Goal: Complete application form: Complete application form

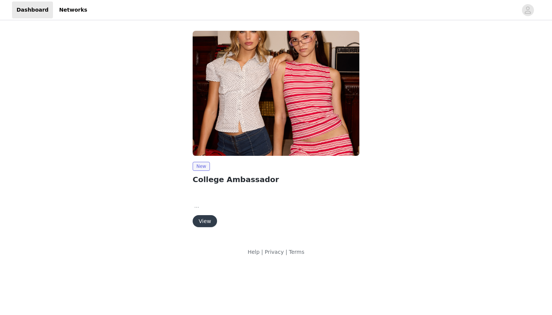
click at [203, 223] on button "View" at bounding box center [205, 221] width 24 height 12
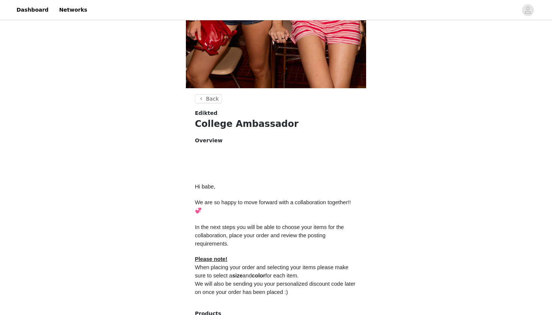
scroll to position [203, 0]
drag, startPoint x: 289, startPoint y: 63, endPoint x: 264, endPoint y: 295, distance: 233.4
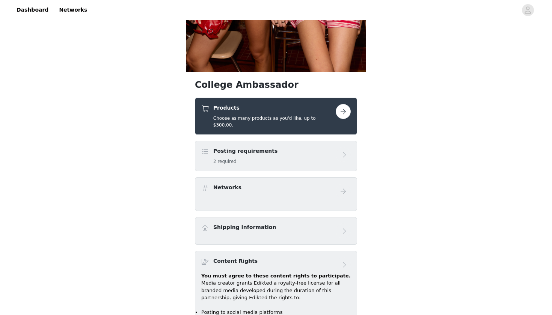
scroll to position [265, 0]
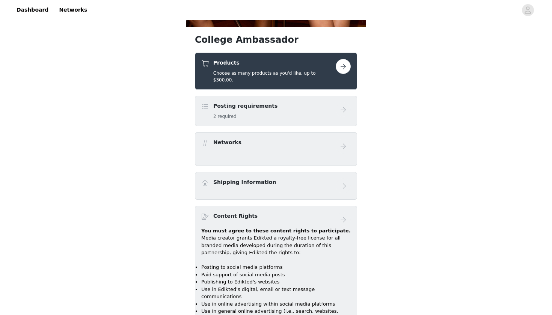
click at [343, 65] on button "button" at bounding box center [343, 66] width 15 height 15
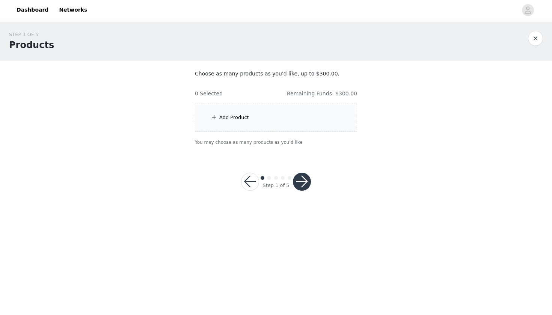
click at [223, 120] on div "Add Product" at bounding box center [234, 118] width 30 height 8
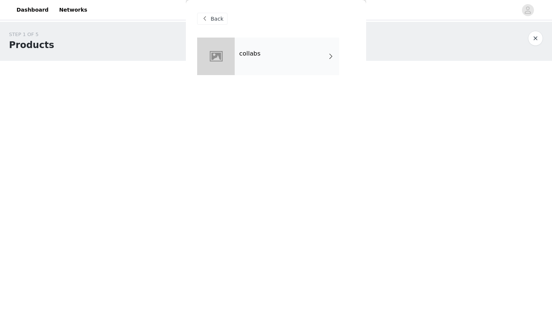
click at [301, 60] on div "collabs" at bounding box center [287, 57] width 104 height 38
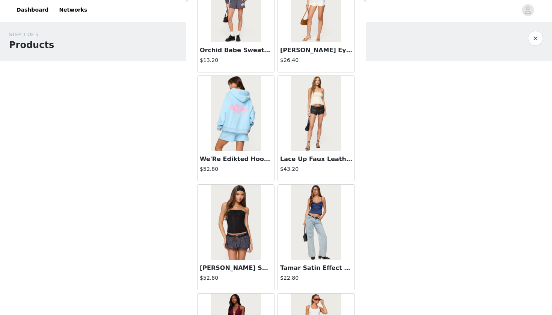
scroll to position [621, 0]
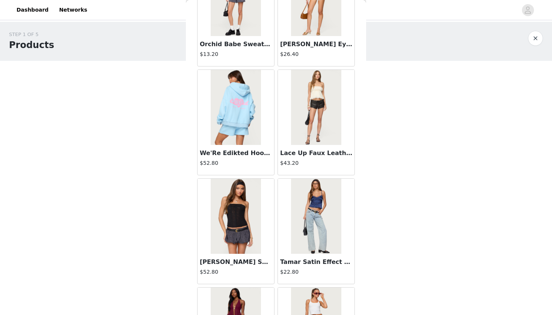
click at [304, 154] on h3 "Lace Up Faux Leather Micro Shorts" at bounding box center [316, 153] width 72 height 9
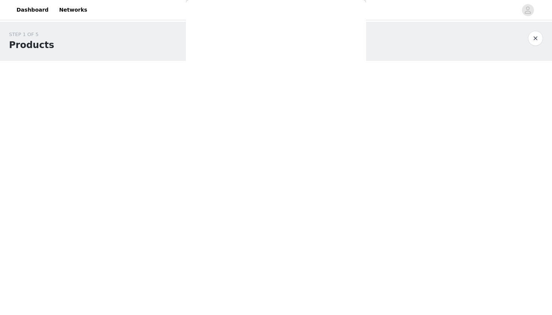
scroll to position [0, 0]
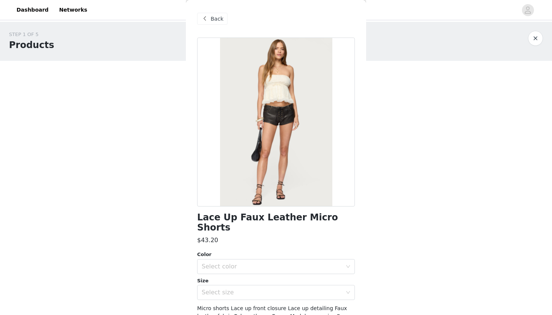
click at [210, 21] on div "Back" at bounding box center [212, 19] width 30 height 12
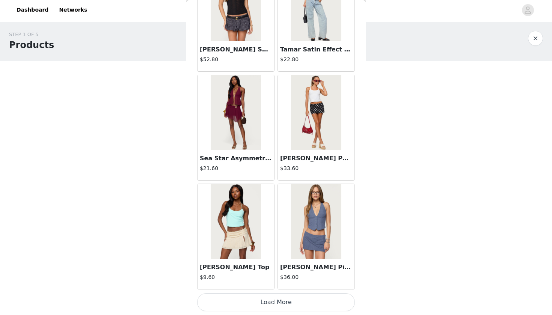
click at [272, 307] on button "Load More" at bounding box center [276, 302] width 158 height 18
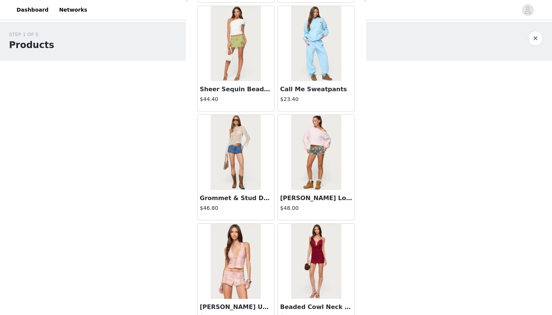
scroll to position [1449, 0]
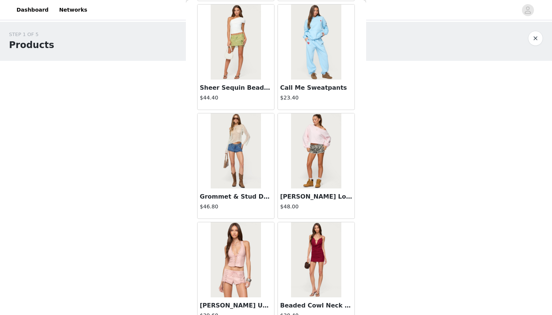
click at [249, 197] on h3 "Grommet & Stud Denim Micro Shorts" at bounding box center [236, 196] width 72 height 9
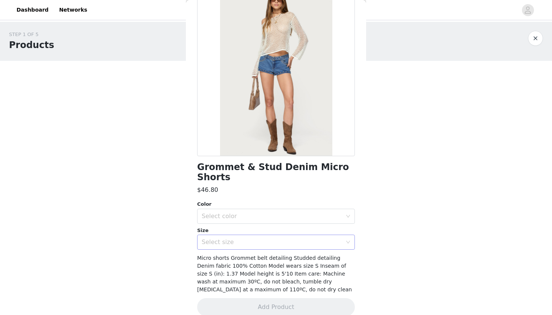
scroll to position [50, 0]
click at [246, 213] on div "Select color" at bounding box center [272, 217] width 140 height 8
click at [230, 226] on li "BLUE" at bounding box center [276, 223] width 158 height 12
click at [228, 239] on div "Select size" at bounding box center [272, 243] width 140 height 8
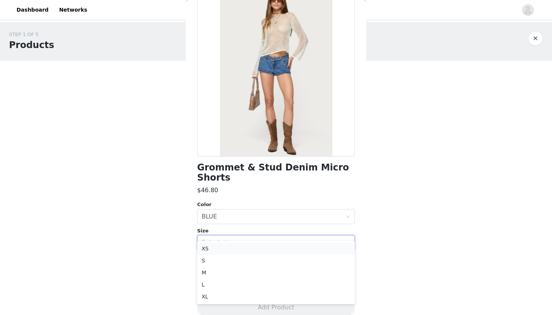
click at [221, 248] on li "XS" at bounding box center [276, 249] width 158 height 12
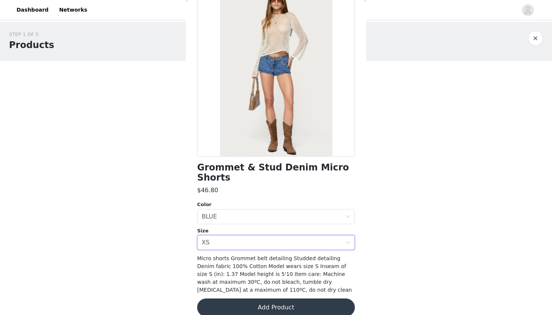
click at [225, 298] on button "Add Product" at bounding box center [276, 307] width 158 height 18
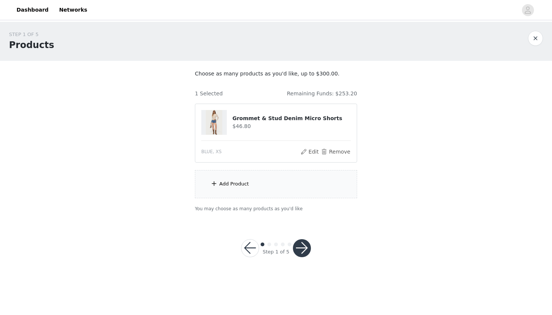
click at [230, 190] on div "Add Product" at bounding box center [276, 184] width 162 height 28
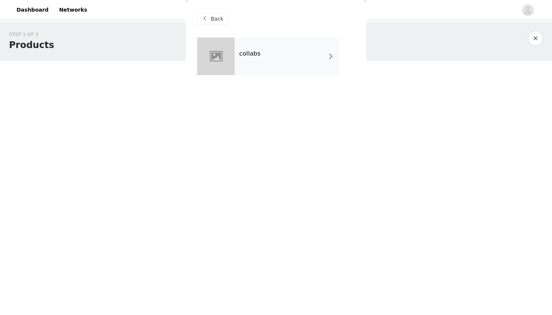
click at [278, 54] on div "collabs" at bounding box center [287, 57] width 104 height 38
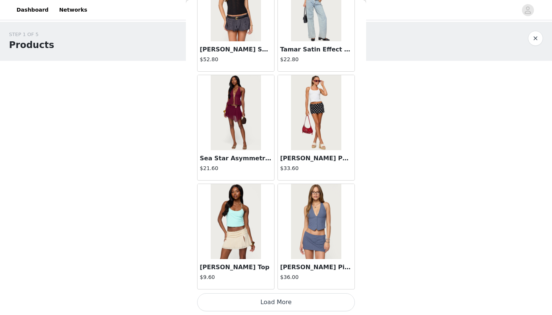
scroll to position [0, 0]
click at [267, 301] on button "Load More" at bounding box center [276, 302] width 158 height 18
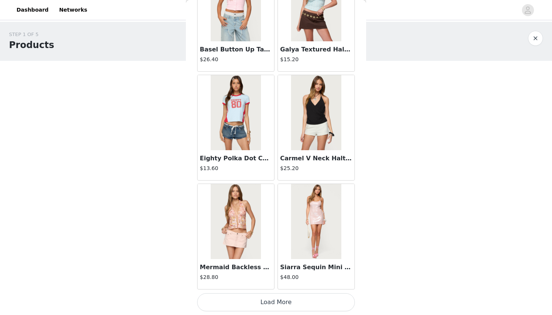
click at [255, 297] on button "Load More" at bounding box center [276, 302] width 158 height 18
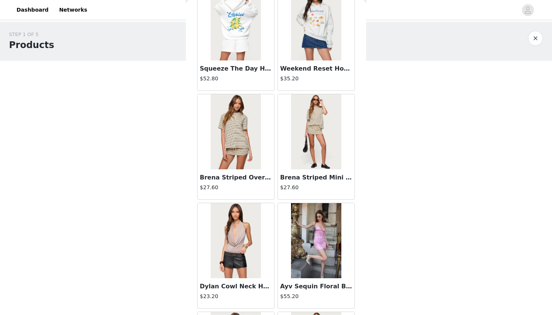
click at [231, 181] on h3 "Brena Striped Oversized T Shirt" at bounding box center [236, 177] width 72 height 9
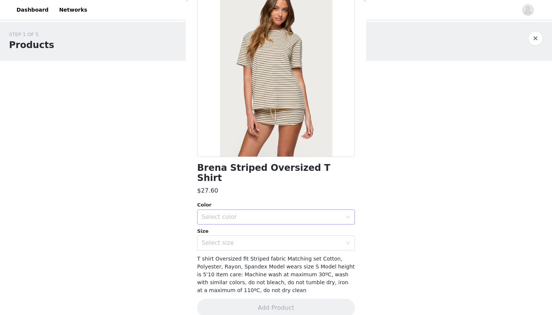
click at [231, 210] on div "Select color" at bounding box center [274, 217] width 144 height 14
click at [226, 220] on li "CREAM AND BLACK" at bounding box center [276, 223] width 158 height 12
click at [226, 239] on div "Select size" at bounding box center [272, 243] width 140 height 8
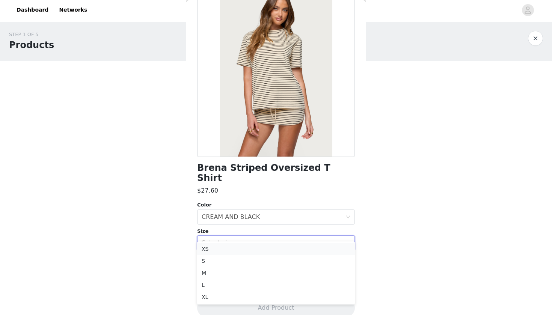
click at [224, 252] on li "XS" at bounding box center [276, 249] width 158 height 12
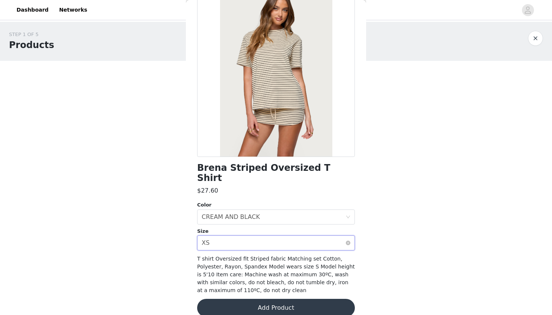
click at [225, 236] on div "Select size XS" at bounding box center [274, 243] width 144 height 14
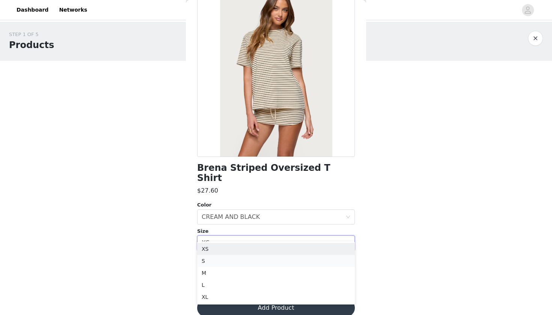
click at [222, 260] on li "S" at bounding box center [276, 261] width 158 height 12
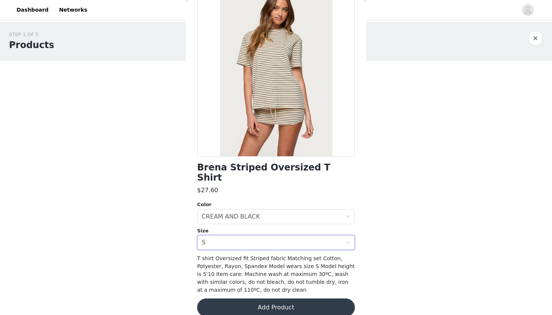
click at [247, 298] on button "Add Product" at bounding box center [276, 307] width 158 height 18
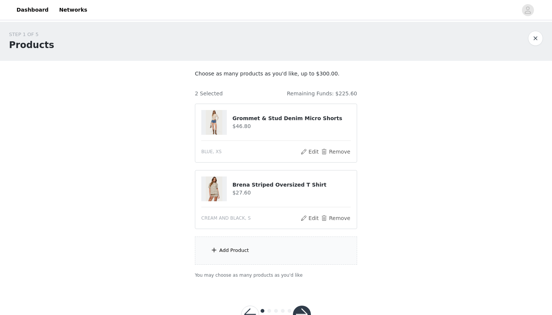
click at [229, 249] on div "Add Product" at bounding box center [234, 251] width 30 height 8
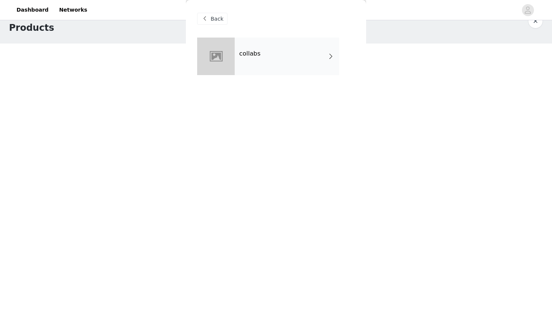
click at [271, 74] on div "collabs" at bounding box center [287, 57] width 104 height 38
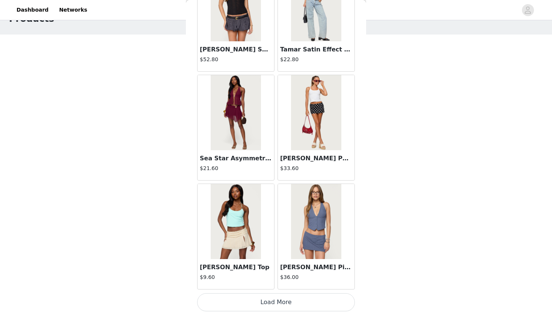
click at [268, 296] on button "Load More" at bounding box center [276, 302] width 158 height 18
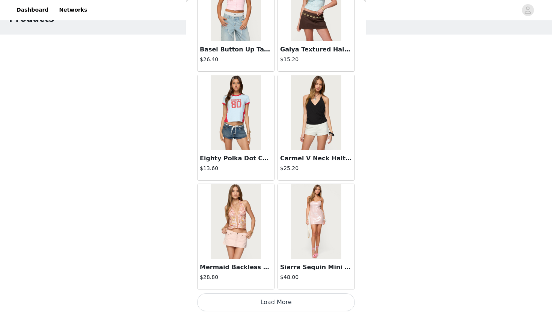
click at [262, 302] on button "Load More" at bounding box center [276, 302] width 158 height 18
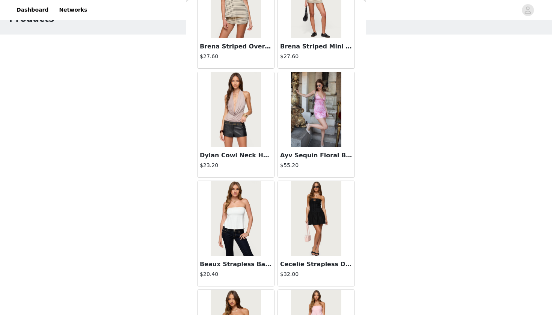
click at [300, 48] on h3 "Brena Striped Mini Skort" at bounding box center [316, 46] width 72 height 9
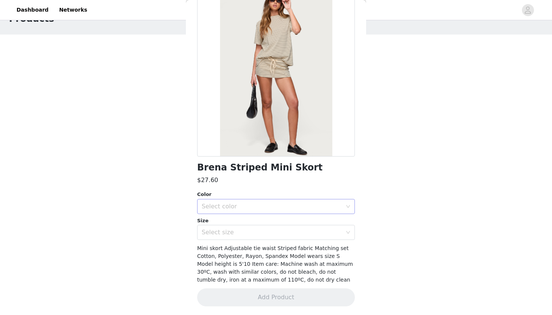
click at [239, 207] on div "Select color" at bounding box center [272, 207] width 140 height 8
click at [240, 224] on li "CREAM AND BLACK" at bounding box center [276, 223] width 158 height 12
click at [240, 231] on div "Select size" at bounding box center [272, 233] width 140 height 8
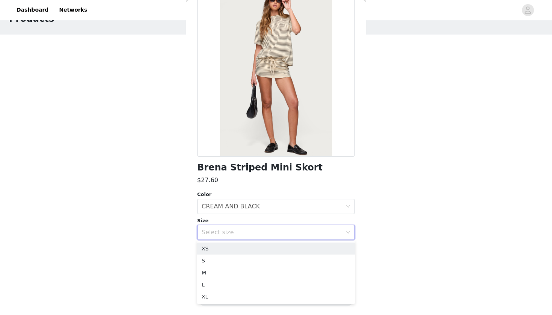
click at [515, 277] on div "STEP 1 OF 5 Products Choose as many products as you'd like, up to $300.00. 2 Se…" at bounding box center [276, 155] width 552 height 320
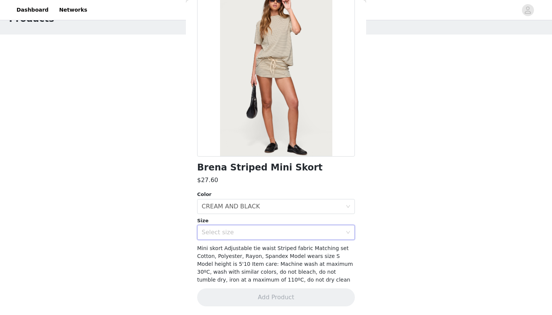
click at [306, 227] on div "Select size" at bounding box center [274, 232] width 144 height 14
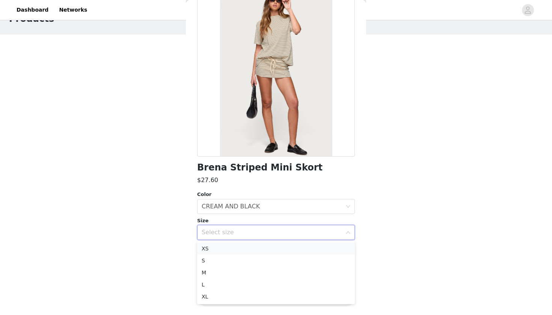
click at [265, 250] on li "XS" at bounding box center [276, 249] width 158 height 12
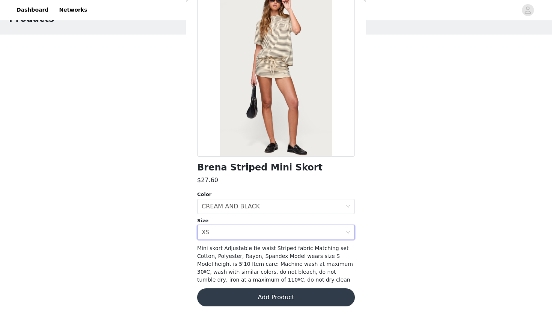
click at [261, 302] on button "Add Product" at bounding box center [276, 297] width 158 height 18
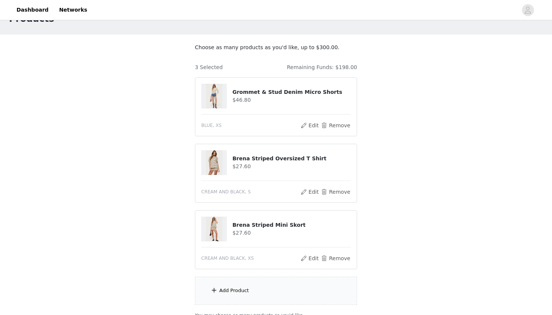
click at [261, 307] on section "Choose as many products as you'd like, up to $300.00. 3 Selected Remaining Fund…" at bounding box center [276, 182] width 180 height 294
click at [252, 291] on div "Add Product" at bounding box center [276, 291] width 162 height 28
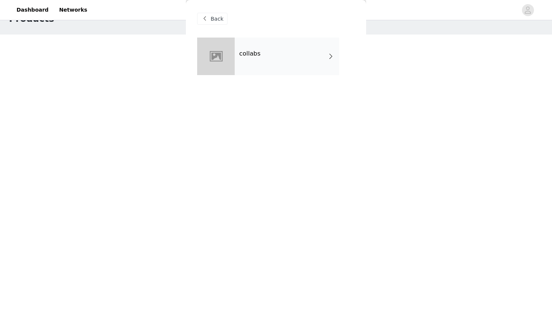
click at [269, 87] on div "Back collabs" at bounding box center [276, 157] width 180 height 315
click at [265, 68] on div "collabs" at bounding box center [287, 57] width 104 height 38
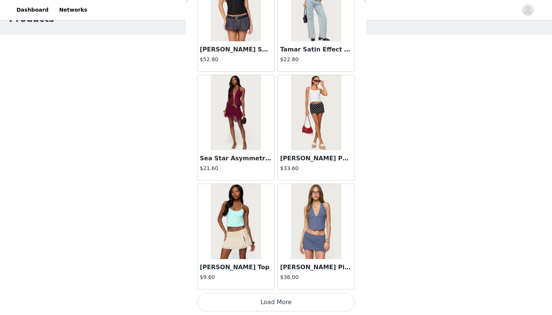
click at [285, 303] on button "Load More" at bounding box center [276, 302] width 158 height 18
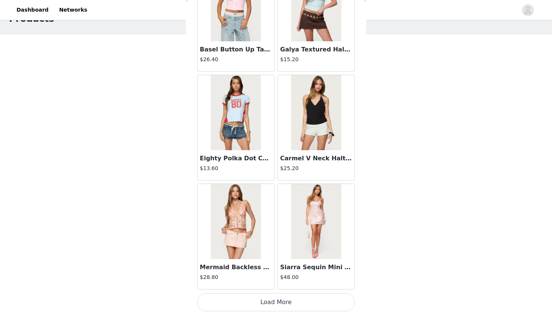
click at [275, 301] on button "Load More" at bounding box center [276, 302] width 158 height 18
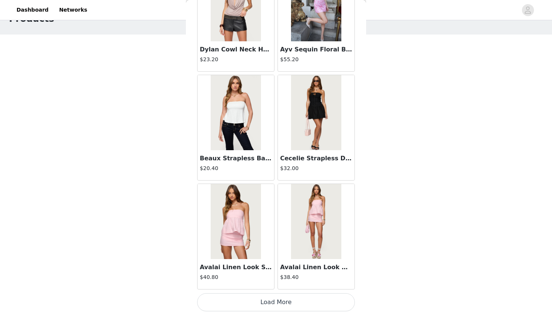
click at [269, 301] on button "Load More" at bounding box center [276, 302] width 158 height 18
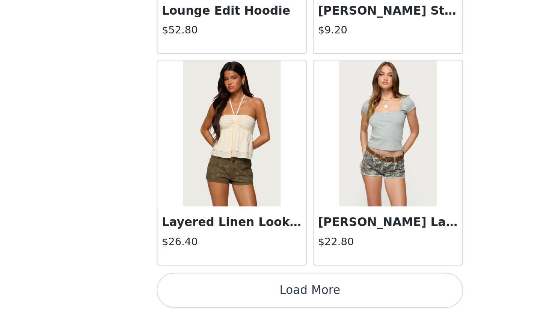
scroll to position [74, 0]
click at [197, 293] on button "Load More" at bounding box center [276, 302] width 158 height 18
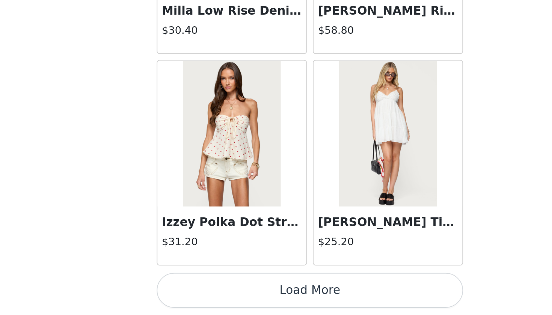
scroll to position [5188, 0]
click at [197, 293] on button "Load More" at bounding box center [276, 302] width 158 height 18
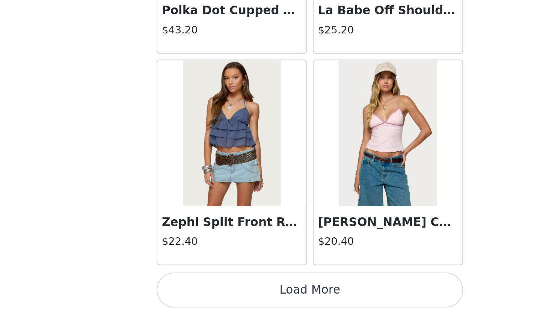
scroll to position [6277, 0]
click at [197, 293] on button "Load More" at bounding box center [276, 302] width 158 height 18
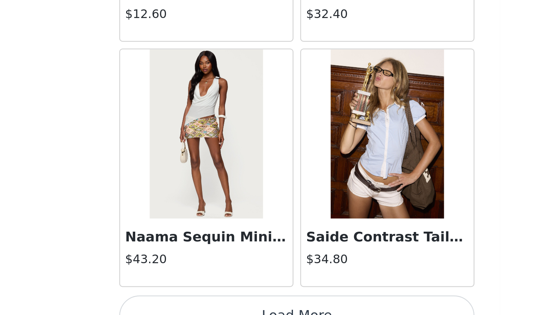
scroll to position [7366, 0]
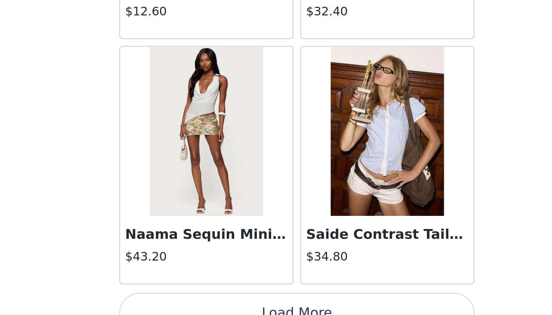
click at [197, 293] on button "Load More" at bounding box center [276, 302] width 158 height 18
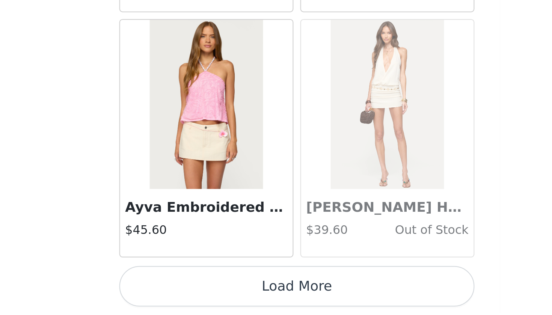
scroll to position [93, 0]
click at [197, 293] on button "Load More" at bounding box center [276, 302] width 158 height 18
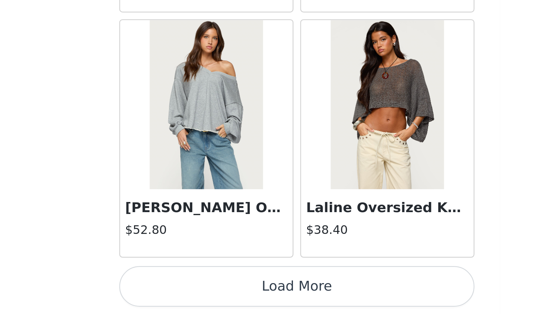
click at [197, 293] on button "Load More" at bounding box center [276, 302] width 158 height 18
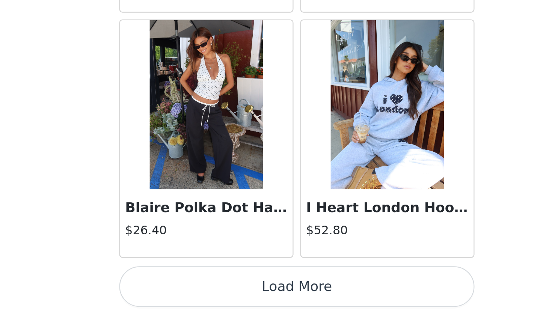
click at [197, 293] on button "Load More" at bounding box center [276, 302] width 158 height 18
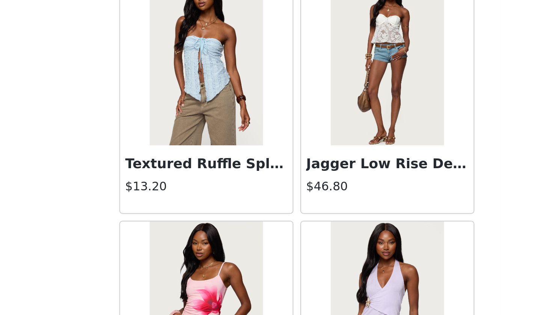
scroll to position [11296, 0]
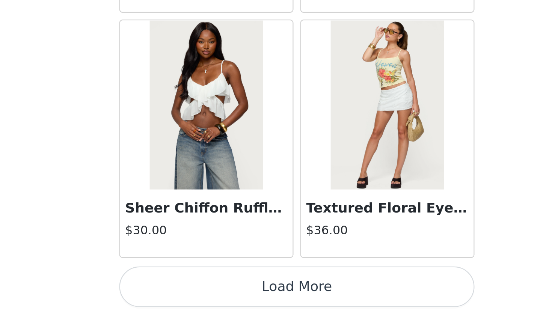
click at [197, 293] on button "Load More" at bounding box center [276, 302] width 158 height 18
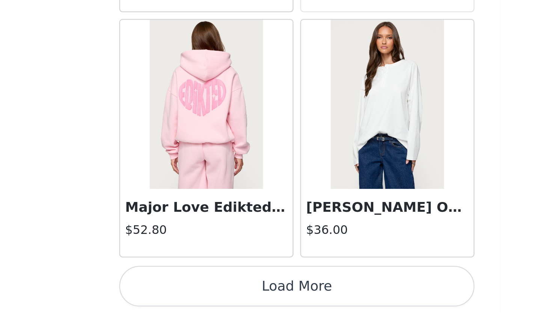
scroll to position [93, 0]
click at [197, 293] on button "Load More" at bounding box center [276, 302] width 158 height 18
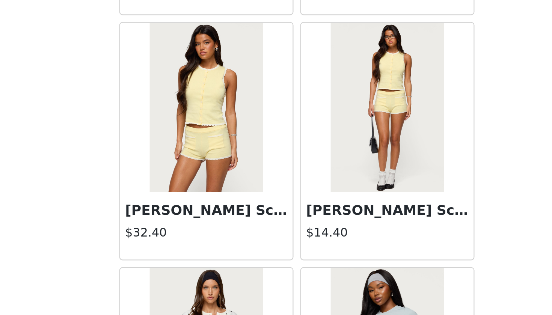
scroll to position [13463, 0]
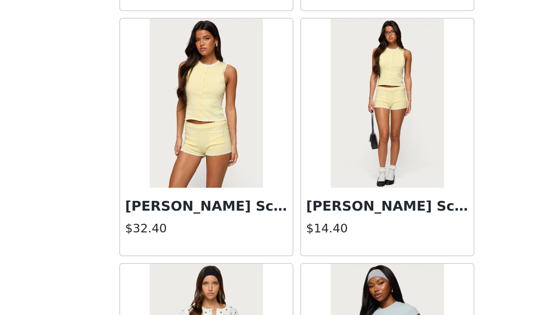
click at [200, 262] on h3 "[PERSON_NAME] Scalloped Knit Tank Top" at bounding box center [236, 266] width 72 height 9
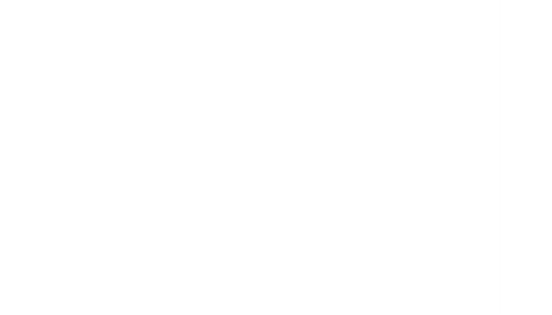
scroll to position [50, 0]
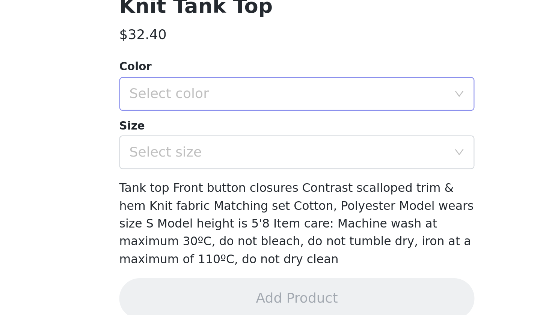
click at [202, 213] on div "Select color" at bounding box center [272, 217] width 140 height 8
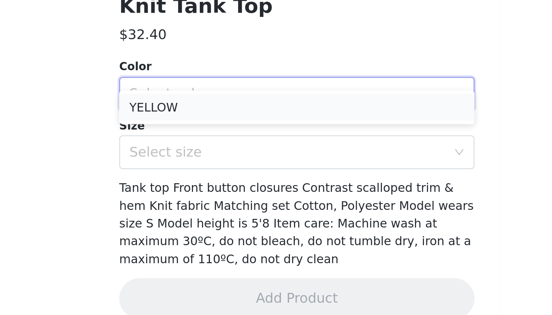
click at [197, 217] on li "YELLOW" at bounding box center [276, 223] width 158 height 12
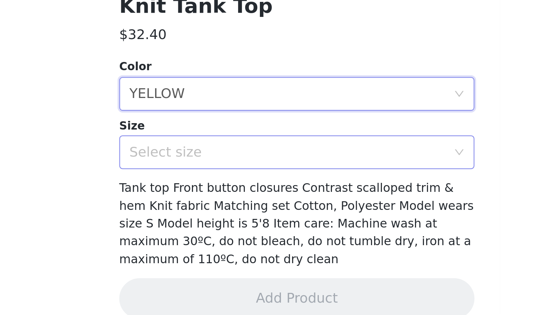
click at [202, 239] on div "Select size" at bounding box center [272, 243] width 140 height 8
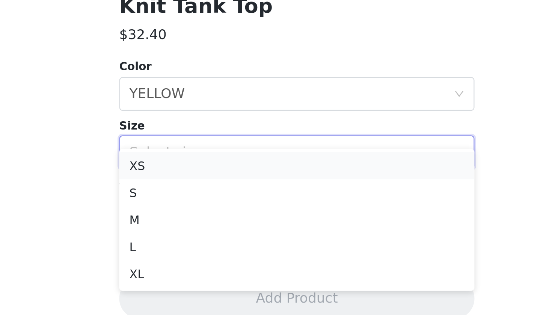
click at [197, 243] on li "XS" at bounding box center [276, 249] width 158 height 12
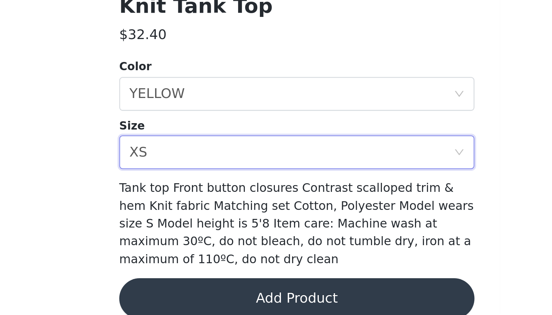
click at [197, 298] on button "Add Product" at bounding box center [276, 307] width 158 height 18
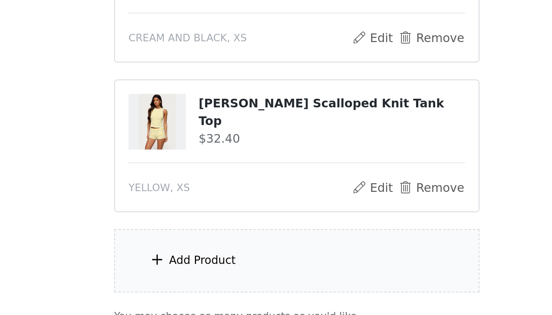
click at [195, 277] on div "Add Product" at bounding box center [276, 291] width 162 height 28
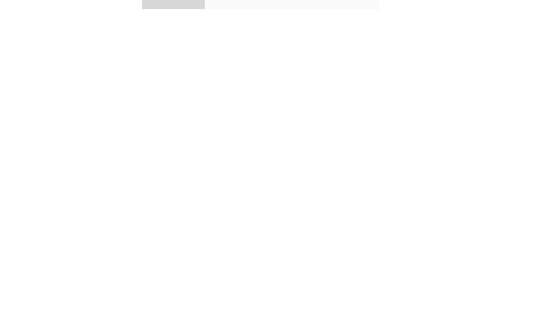
scroll to position [159, 0]
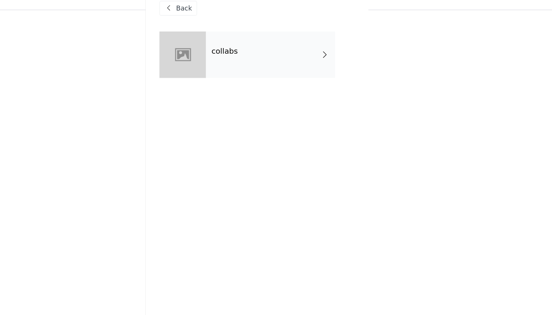
click at [235, 54] on div "collabs" at bounding box center [287, 57] width 104 height 38
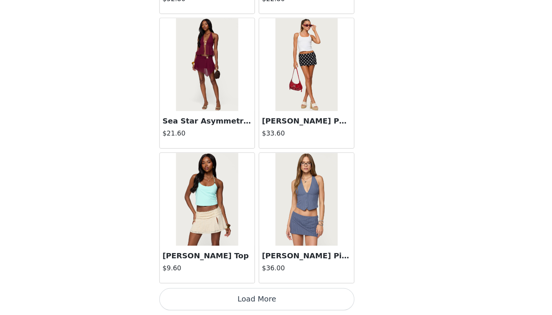
scroll to position [159, 0]
click at [204, 293] on button "Load More" at bounding box center [276, 302] width 158 height 18
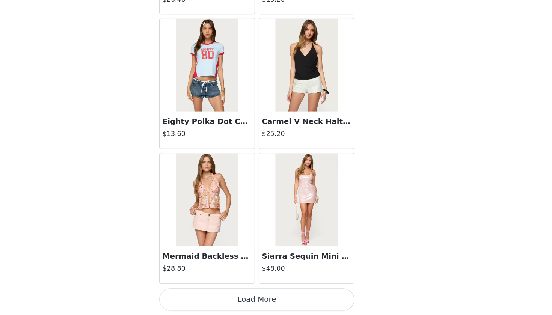
click at [204, 293] on button "Load More" at bounding box center [276, 302] width 158 height 18
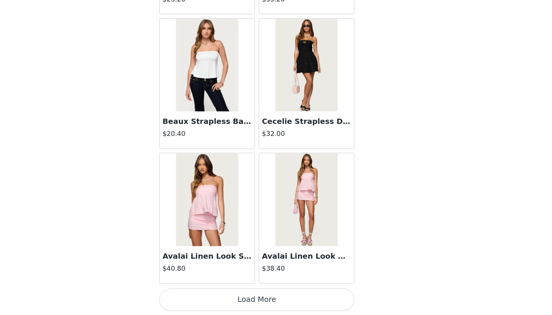
click at [204, 293] on button "Load More" at bounding box center [276, 302] width 158 height 18
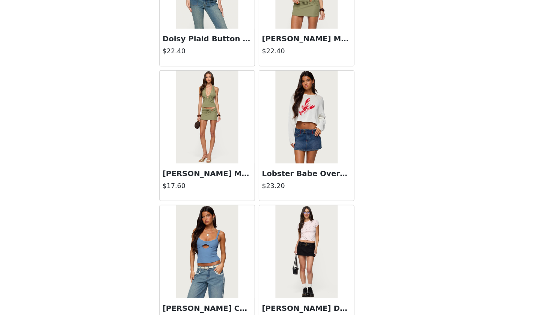
scroll to position [159, 0]
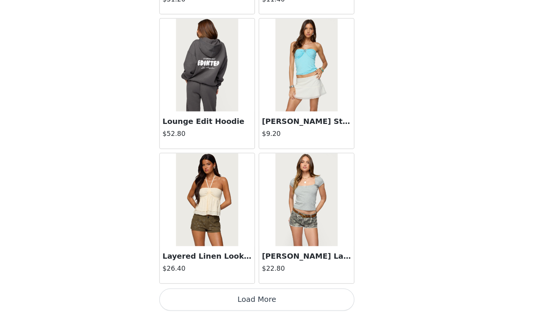
click at [204, 293] on button "Load More" at bounding box center [276, 302] width 158 height 18
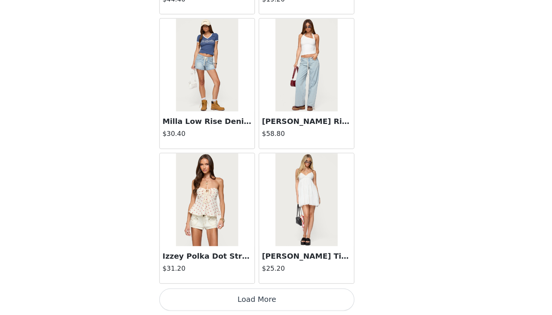
click at [204, 293] on button "Load More" at bounding box center [276, 302] width 158 height 18
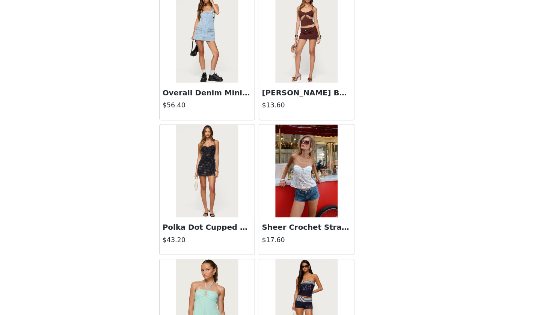
scroll to position [159, 0]
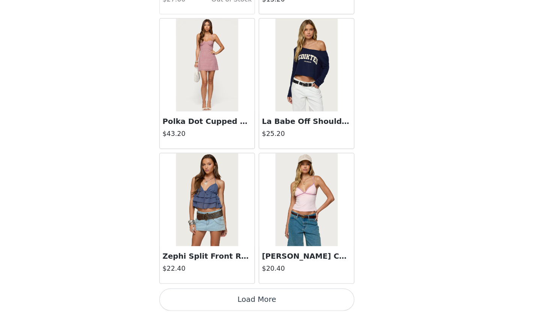
click at [204, 293] on button "Load More" at bounding box center [276, 302] width 158 height 18
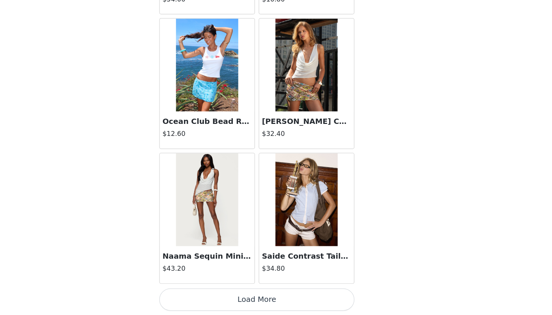
click at [203, 293] on button "Load More" at bounding box center [276, 302] width 158 height 18
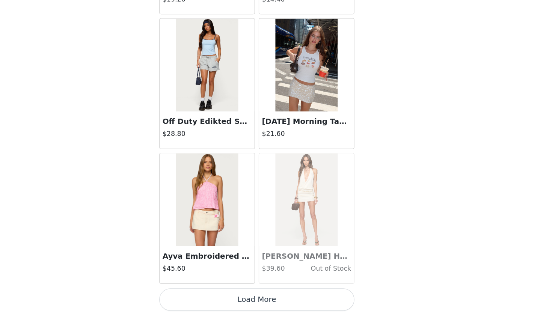
click at [203, 293] on button "Load More" at bounding box center [276, 302] width 158 height 18
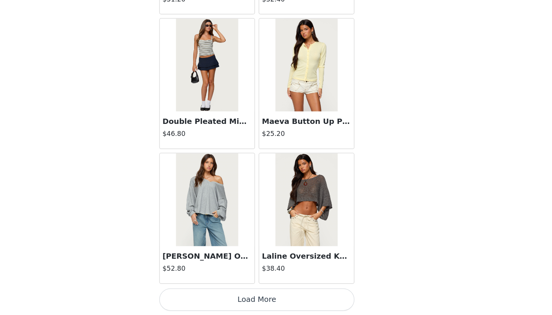
click at [214, 293] on button "Load More" at bounding box center [276, 302] width 158 height 18
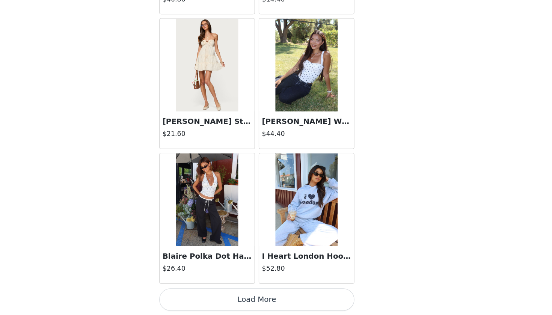
click at [212, 293] on button "Load More" at bounding box center [276, 302] width 158 height 18
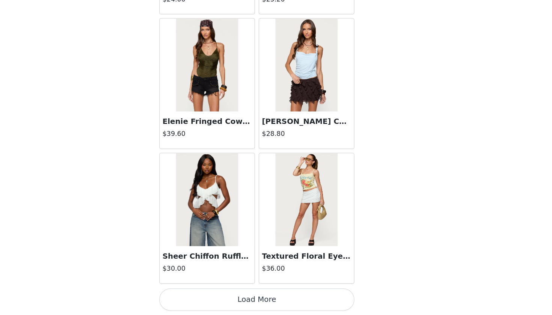
click at [212, 293] on button "Load More" at bounding box center [276, 302] width 158 height 18
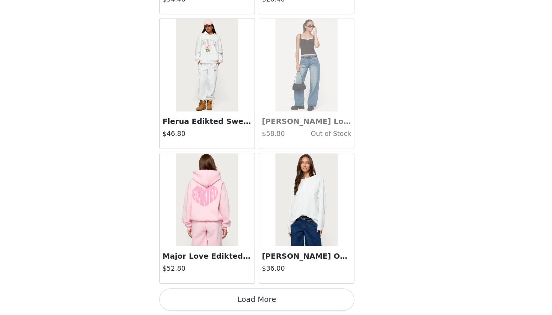
click at [217, 293] on button "Load More" at bounding box center [276, 302] width 158 height 18
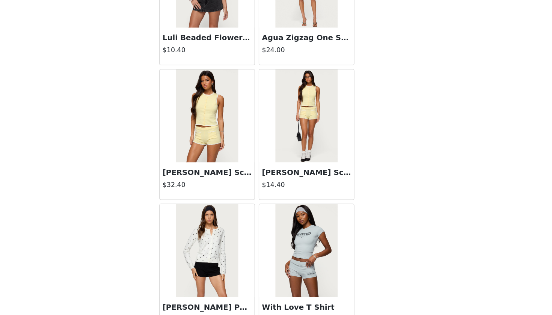
click at [280, 195] on h3 "[PERSON_NAME] Scalloped Knit Shorts" at bounding box center [316, 199] width 72 height 9
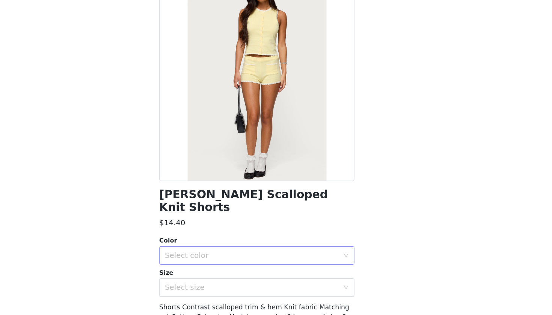
click at [202, 263] on div "Select color" at bounding box center [272, 267] width 140 height 8
click at [197, 267] on li "YELLOW" at bounding box center [276, 273] width 158 height 12
click at [202, 289] on div "Select size" at bounding box center [272, 293] width 140 height 8
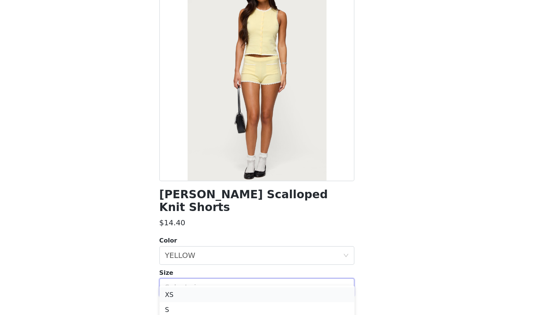
click at [197, 292] on li "XS" at bounding box center [276, 298] width 158 height 12
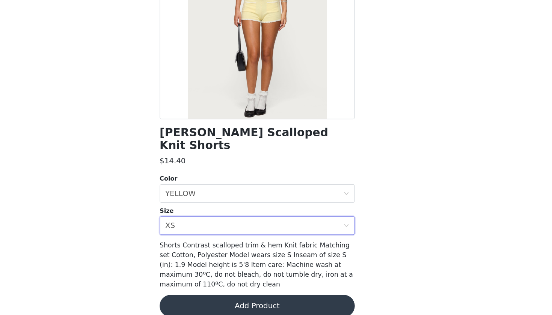
click at [197, 298] on button "Add Product" at bounding box center [276, 307] width 158 height 18
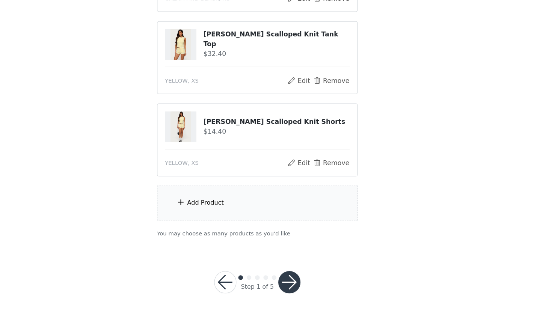
click at [195, 210] on div "Add Product" at bounding box center [276, 224] width 162 height 28
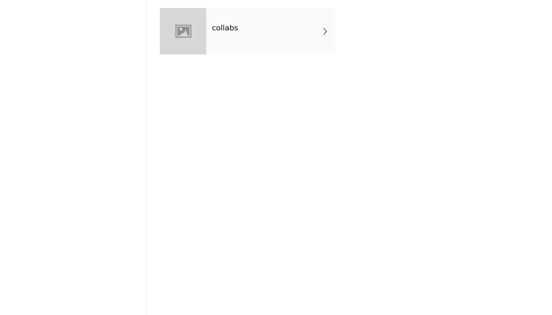
click at [235, 38] on div "collabs" at bounding box center [287, 57] width 104 height 38
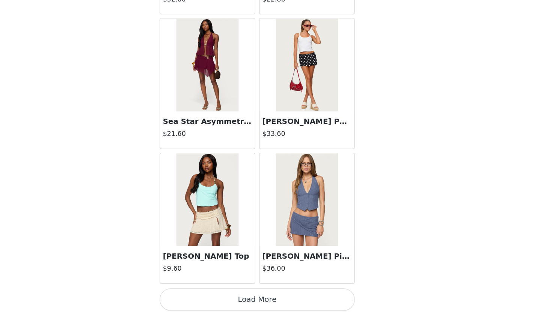
click at [197, 293] on button "Load More" at bounding box center [276, 302] width 158 height 18
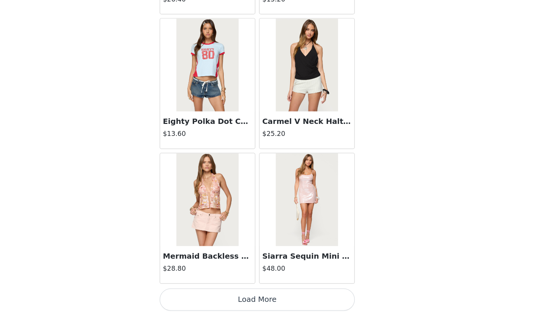
click at [197, 293] on button "Load More" at bounding box center [276, 302] width 158 height 18
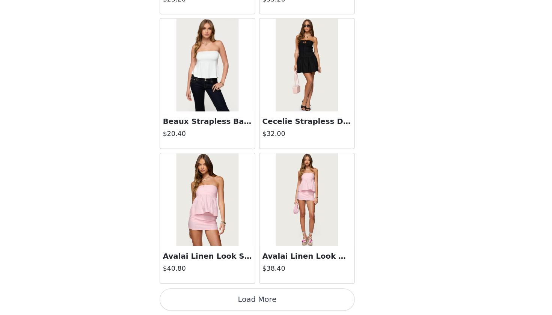
click at [197, 293] on button "Load More" at bounding box center [276, 302] width 158 height 18
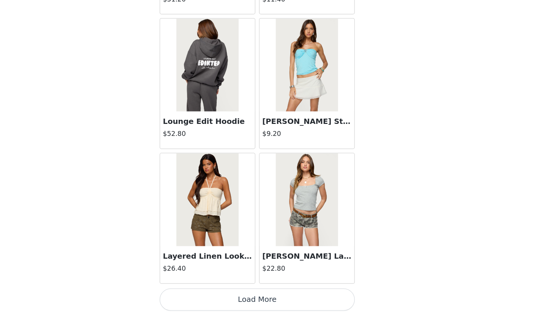
click at [197, 293] on button "Load More" at bounding box center [276, 302] width 158 height 18
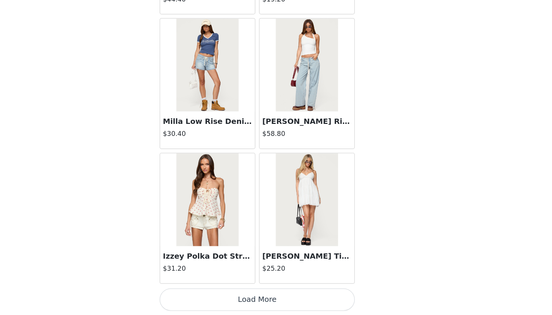
click at [197, 293] on button "Load More" at bounding box center [276, 302] width 158 height 18
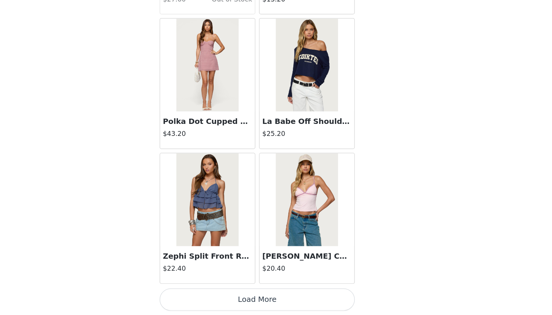
click at [197, 293] on button "Load More" at bounding box center [276, 302] width 158 height 18
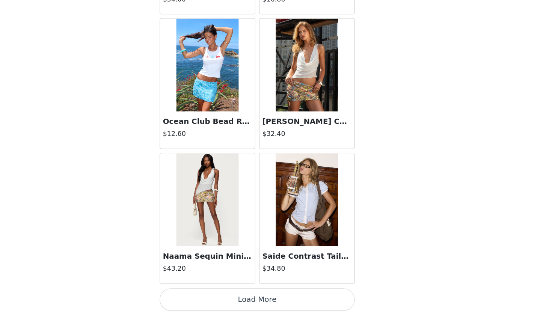
click at [197, 293] on button "Load More" at bounding box center [276, 302] width 158 height 18
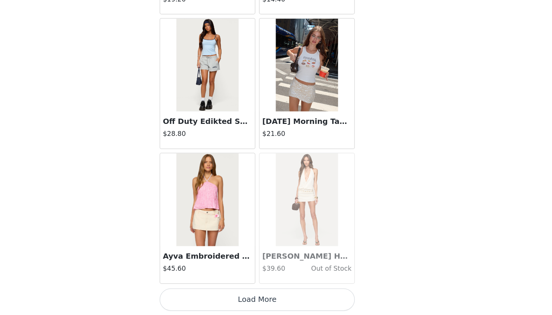
click at [197, 293] on button "Load More" at bounding box center [276, 302] width 158 height 18
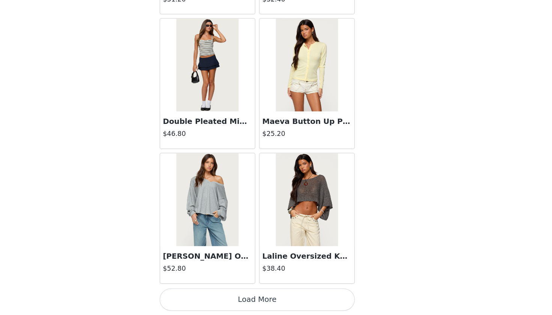
click at [197, 293] on button "Load More" at bounding box center [276, 302] width 158 height 18
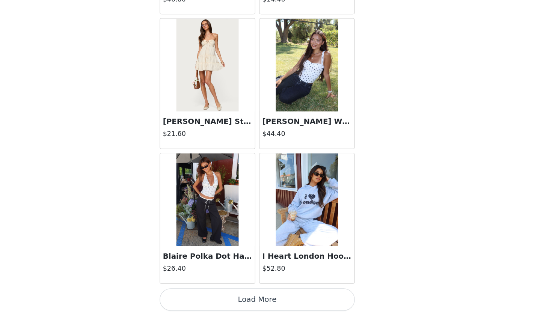
click at [197, 293] on button "Load More" at bounding box center [276, 302] width 158 height 18
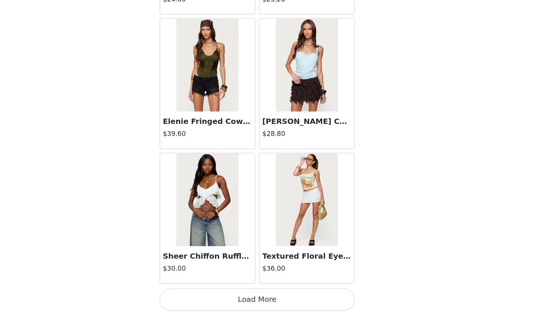
click at [197, 293] on button "Load More" at bounding box center [276, 302] width 158 height 18
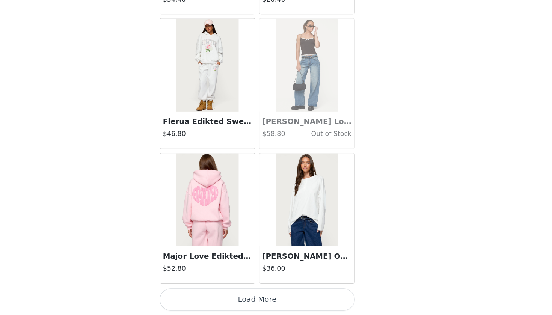
click at [197, 293] on button "Load More" at bounding box center [276, 302] width 158 height 18
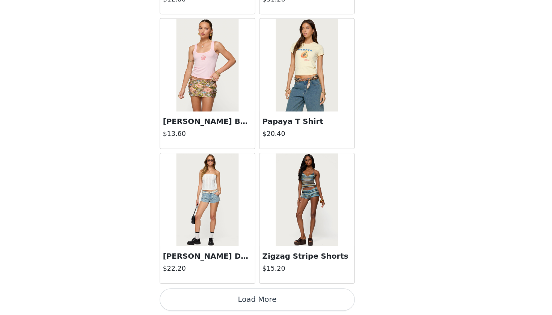
click at [197, 293] on button "Load More" at bounding box center [276, 302] width 158 height 18
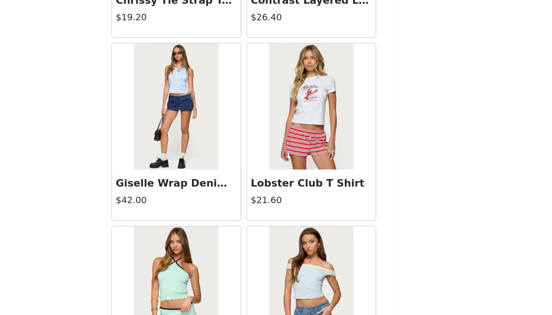
click at [200, 206] on h3 "Giselle Wrap Denim Mini Skort" at bounding box center [236, 210] width 72 height 9
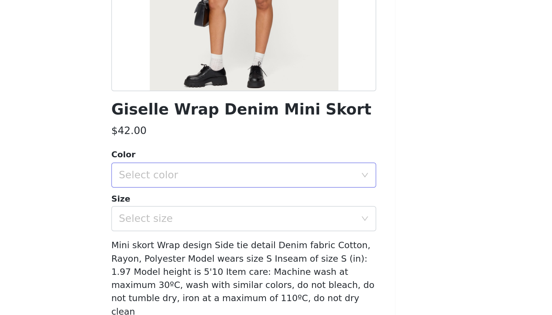
scroll to position [50, 0]
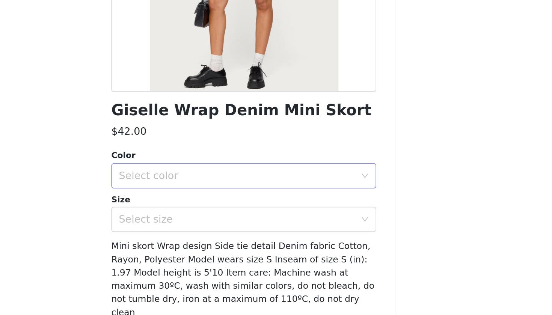
click at [202, 203] on div "Select color" at bounding box center [272, 207] width 140 height 8
click at [197, 217] on li "BLUE" at bounding box center [276, 223] width 158 height 12
click at [202, 229] on div "Select size" at bounding box center [272, 233] width 140 height 8
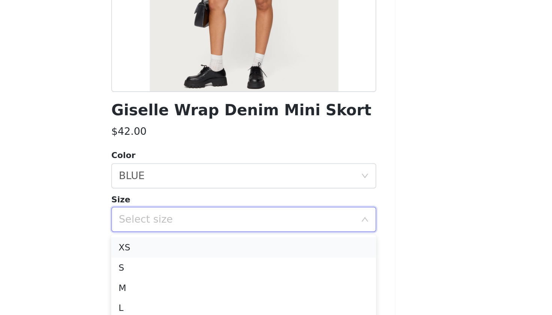
click at [197, 243] on li "XS" at bounding box center [276, 249] width 158 height 12
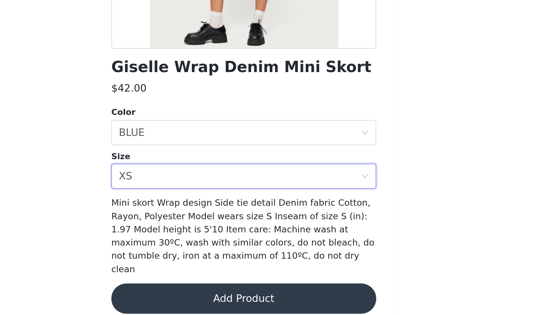
scroll to position [226, 0]
click at [197, 296] on button "Add Product" at bounding box center [276, 305] width 158 height 18
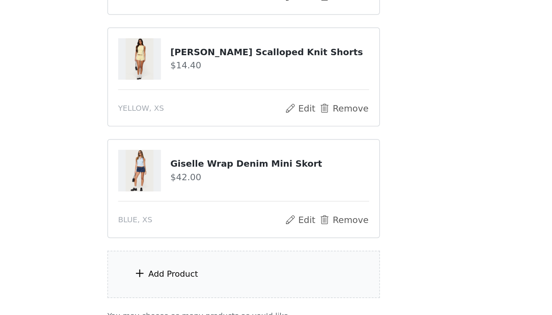
click at [195, 277] on div "Add Product" at bounding box center [276, 291] width 162 height 28
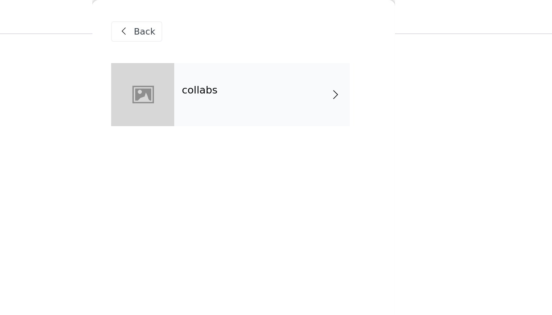
scroll to position [117, 0]
click at [235, 60] on div "collabs" at bounding box center [287, 57] width 104 height 38
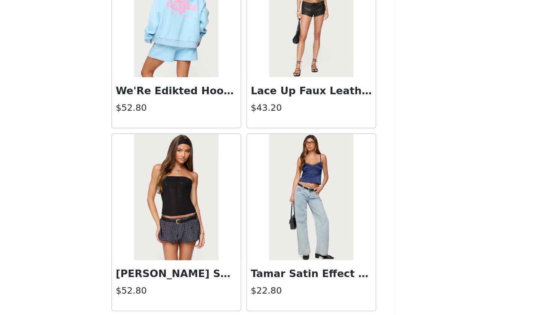
scroll to position [292, 0]
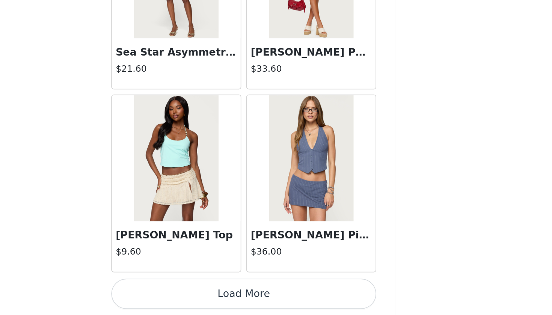
click at [197, 293] on button "Load More" at bounding box center [276, 302] width 158 height 18
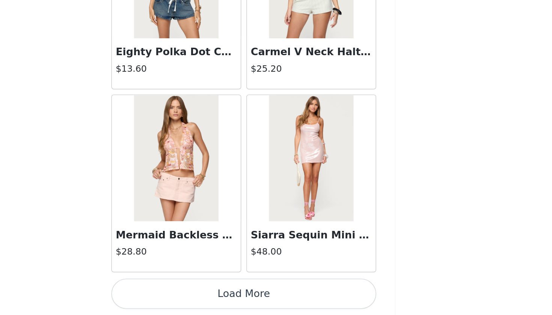
click at [197, 293] on button "Load More" at bounding box center [276, 302] width 158 height 18
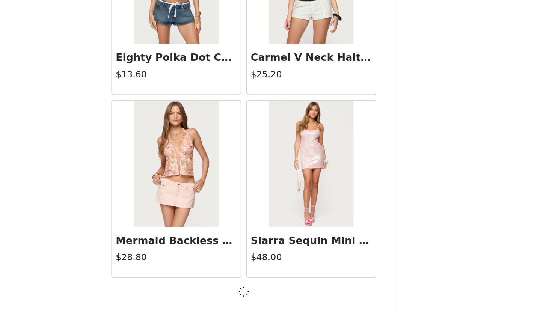
scroll to position [1919, 0]
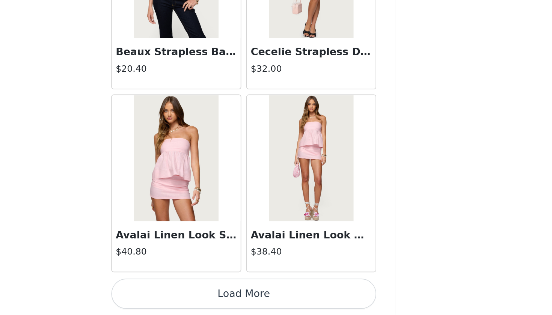
click at [197, 293] on button "Load More" at bounding box center [276, 302] width 158 height 18
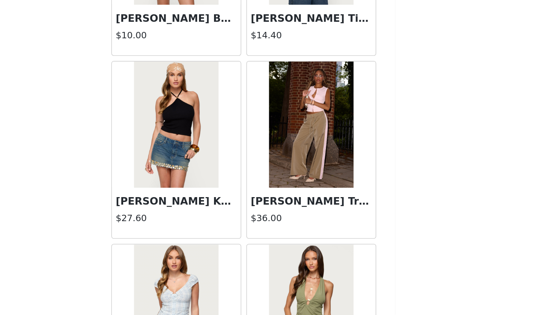
scroll to position [292, 0]
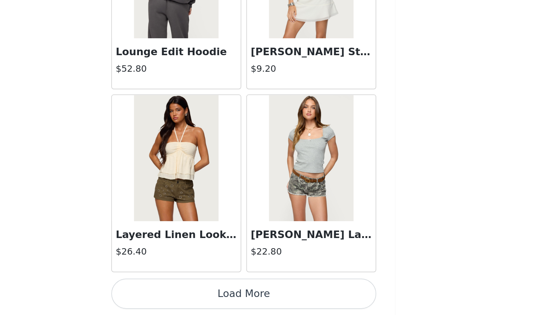
click at [197, 293] on button "Load More" at bounding box center [276, 302] width 158 height 18
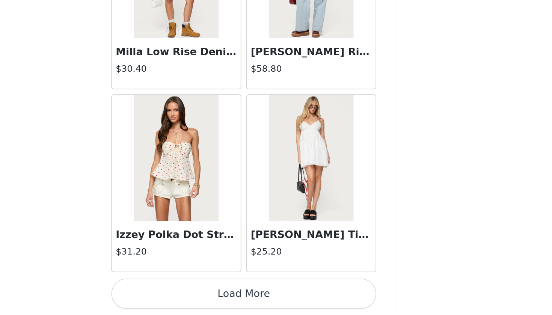
click at [197, 293] on button "Load More" at bounding box center [276, 302] width 158 height 18
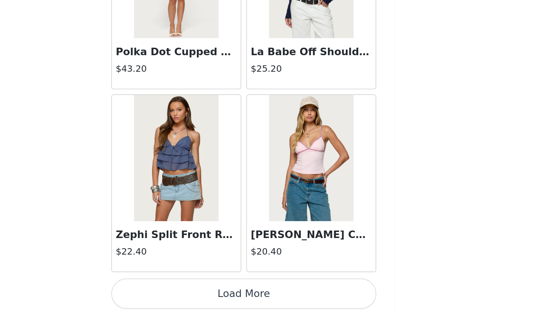
click at [197, 293] on button "Load More" at bounding box center [276, 302] width 158 height 18
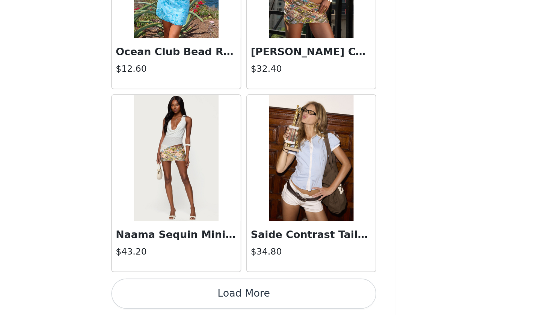
click at [197, 293] on button "Load More" at bounding box center [276, 302] width 158 height 18
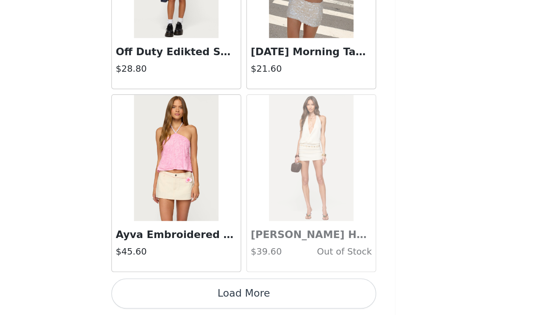
click at [197, 293] on button "Load More" at bounding box center [276, 302] width 158 height 18
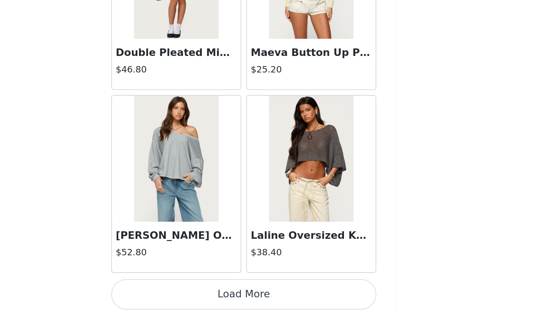
click at [197, 294] on button "Load More" at bounding box center [276, 303] width 158 height 18
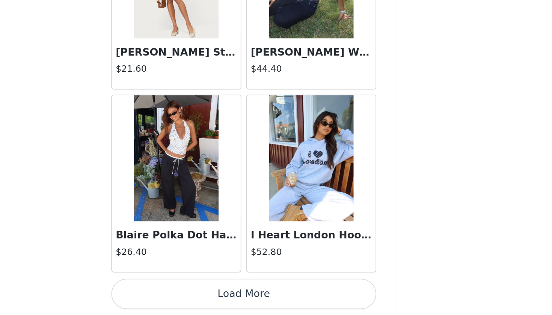
click at [197, 293] on button "Load More" at bounding box center [276, 302] width 158 height 18
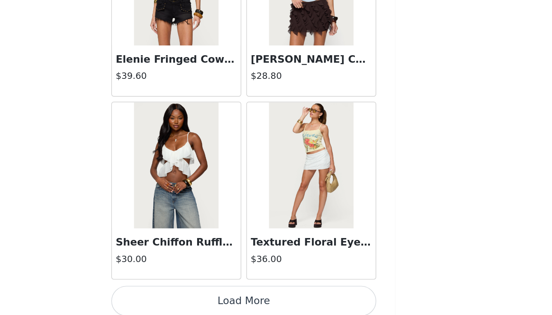
click at [197, 293] on button "Load More" at bounding box center [276, 302] width 158 height 18
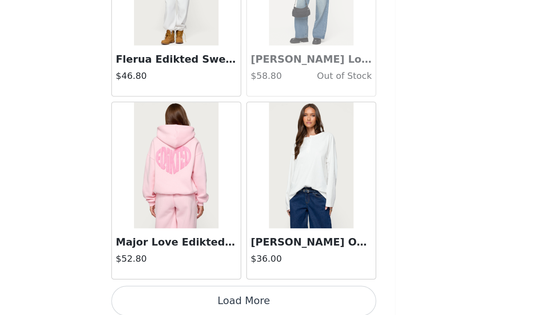
click at [197, 293] on button "Load More" at bounding box center [276, 302] width 158 height 18
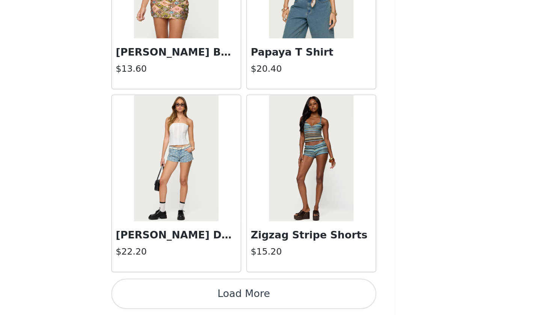
click at [197, 293] on button "Load More" at bounding box center [276, 302] width 158 height 18
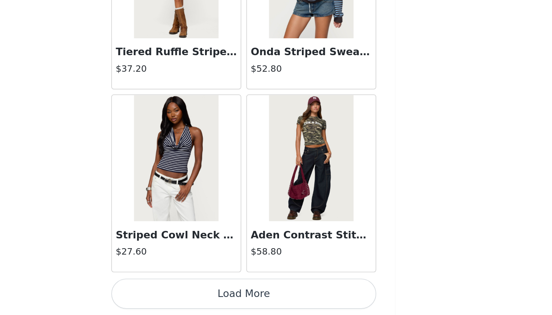
click at [197, 293] on button "Load More" at bounding box center [276, 302] width 158 height 18
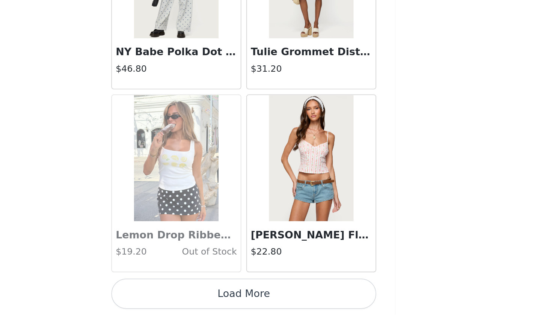
click at [197, 293] on button "Load More" at bounding box center [276, 302] width 158 height 18
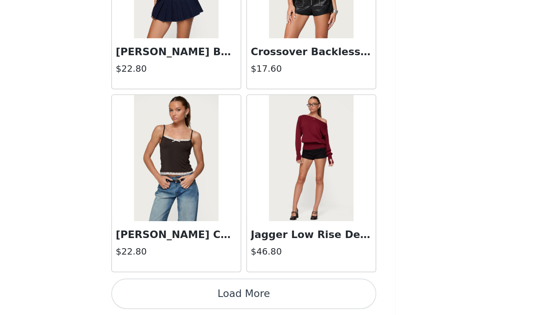
click at [197, 293] on button "Load More" at bounding box center [276, 302] width 158 height 18
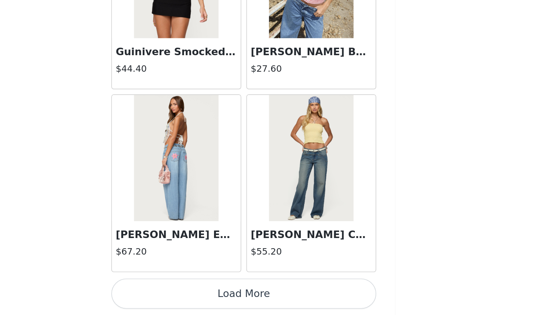
click at [197, 293] on button "Load More" at bounding box center [276, 302] width 158 height 18
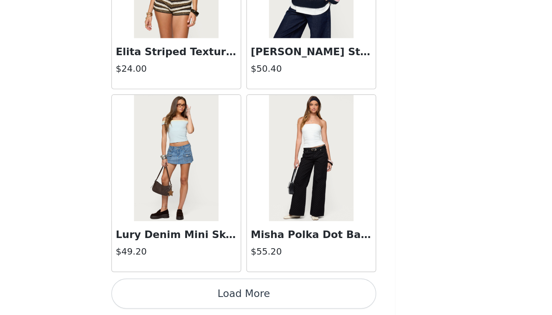
click at [197, 293] on button "Load More" at bounding box center [276, 302] width 158 height 18
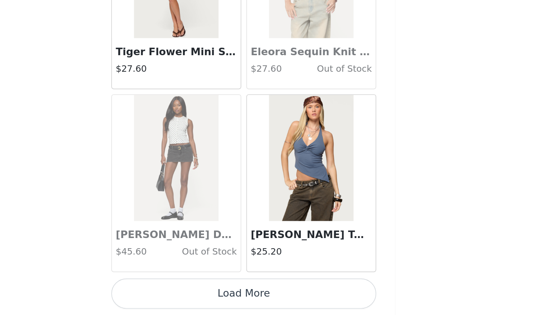
click at [197, 293] on button "Load More" at bounding box center [276, 302] width 158 height 18
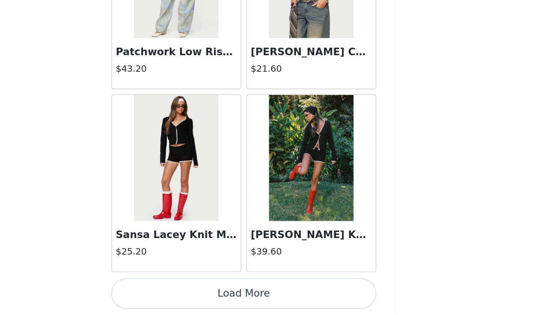
click at [197, 293] on button "Load More" at bounding box center [276, 302] width 158 height 18
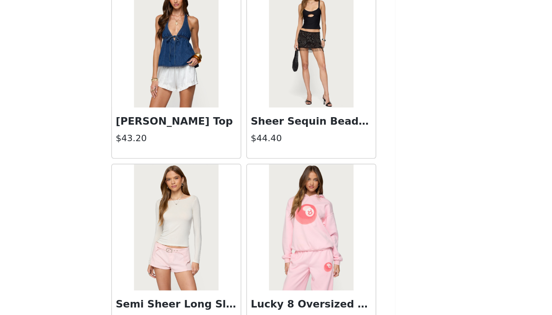
scroll to position [22020, 0]
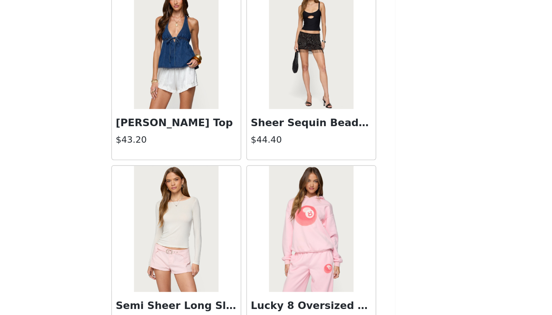
click at [200, 196] on h3 "[PERSON_NAME] Top" at bounding box center [236, 200] width 72 height 9
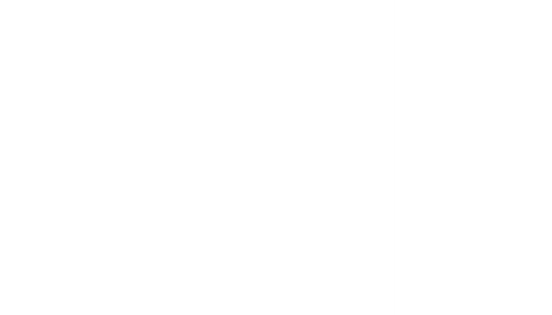
scroll to position [0, 0]
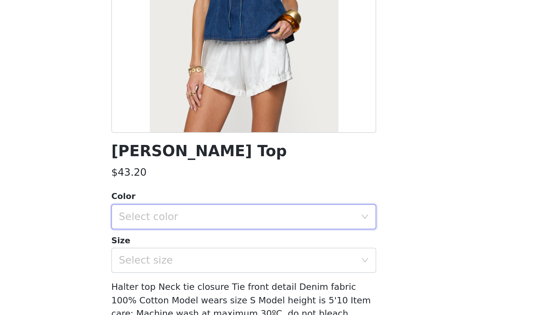
click at [202, 249] on div "Select color" at bounding box center [274, 256] width 144 height 14
click at [197, 267] on li "BLUE" at bounding box center [276, 273] width 158 height 12
click at [202, 279] on div "Select size" at bounding box center [272, 283] width 140 height 8
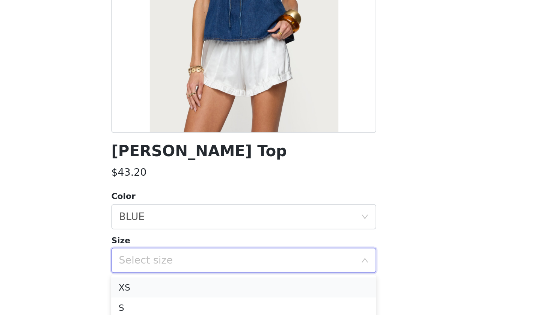
click at [197, 292] on li "XS" at bounding box center [276, 298] width 158 height 12
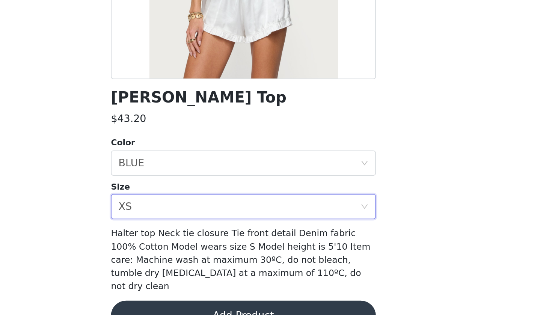
scroll to position [292, 0]
click at [197, 306] on button "Add Product" at bounding box center [276, 315] width 158 height 18
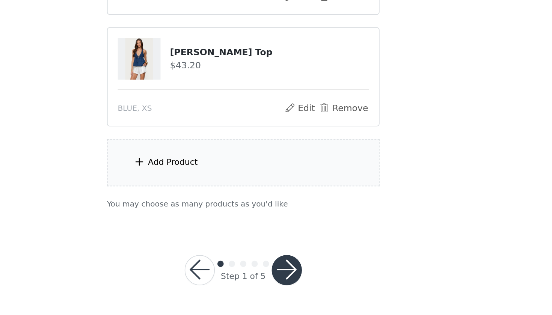
scroll to position [359, 0]
click at [219, 220] on div "Add Product" at bounding box center [234, 224] width 30 height 8
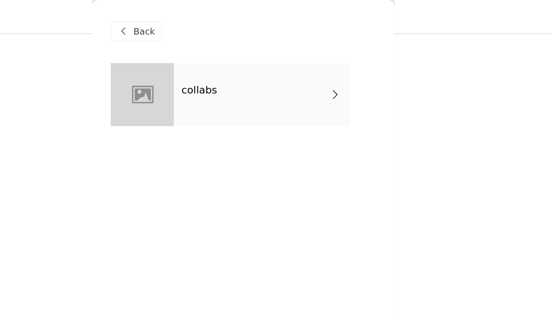
scroll to position [261, 0]
click at [239, 51] on h4 "collabs" at bounding box center [249, 53] width 21 height 7
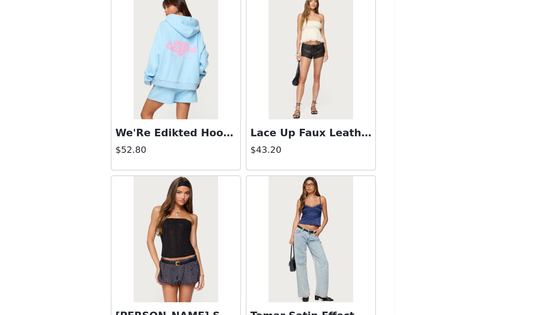
scroll to position [359, 0]
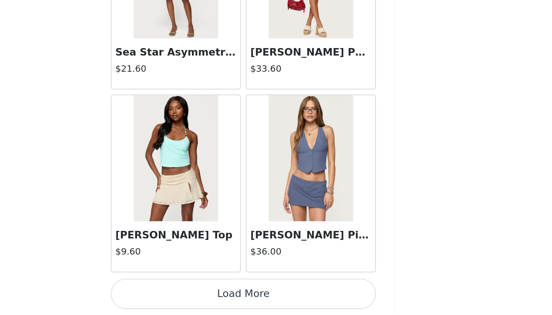
click at [197, 293] on button "Load More" at bounding box center [276, 302] width 158 height 18
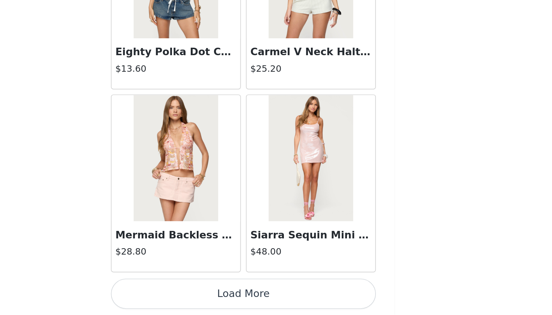
click at [197, 293] on button "Load More" at bounding box center [276, 302] width 158 height 18
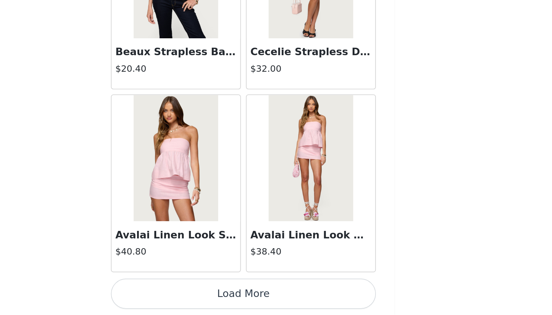
click at [197, 293] on button "Load More" at bounding box center [276, 302] width 158 height 18
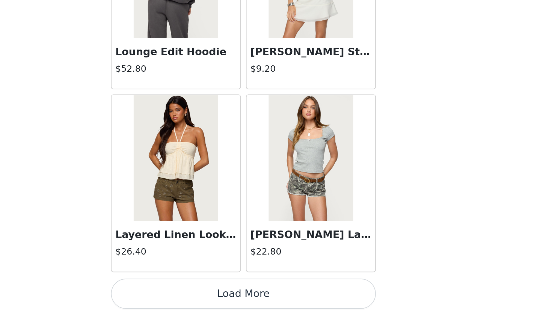
click at [197, 293] on button "Load More" at bounding box center [276, 302] width 158 height 18
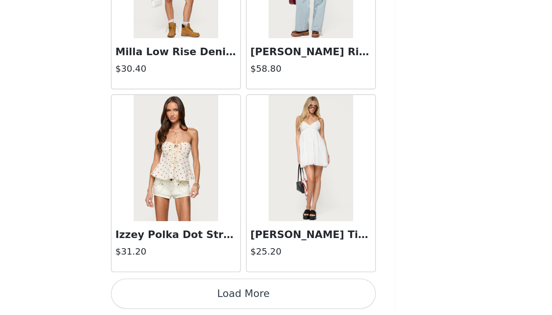
click at [197, 293] on button "Load More" at bounding box center [276, 302] width 158 height 18
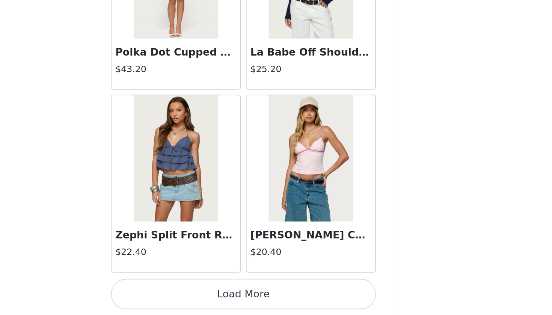
click at [197, 293] on button "Load More" at bounding box center [276, 302] width 158 height 18
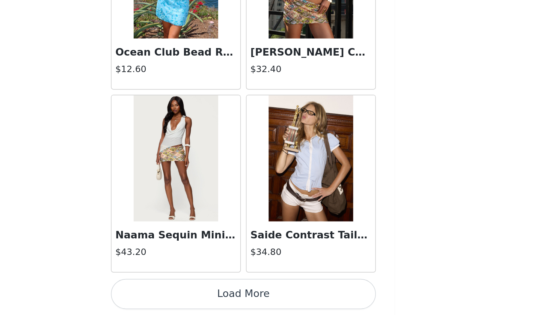
click at [197, 293] on button "Load More" at bounding box center [276, 302] width 158 height 18
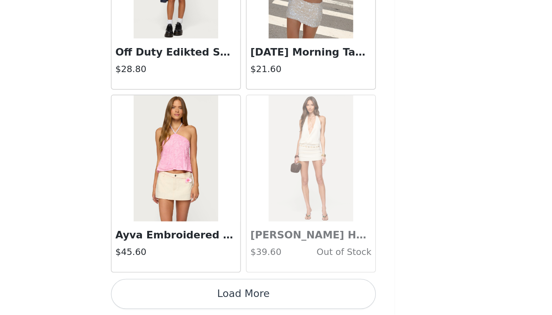
click at [197, 293] on button "Load More" at bounding box center [276, 302] width 158 height 18
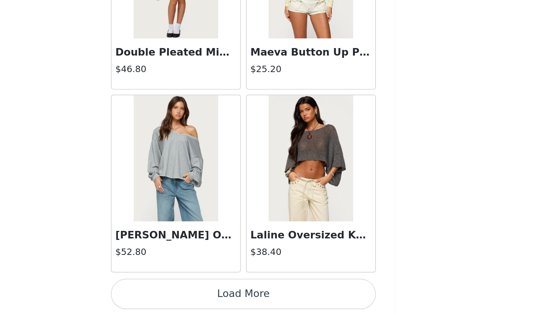
click at [197, 293] on button "Load More" at bounding box center [276, 302] width 158 height 18
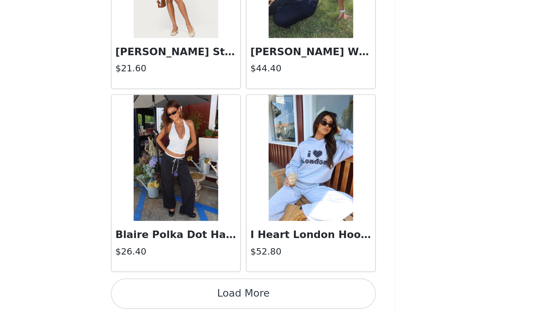
click at [197, 293] on button "Load More" at bounding box center [276, 302] width 158 height 18
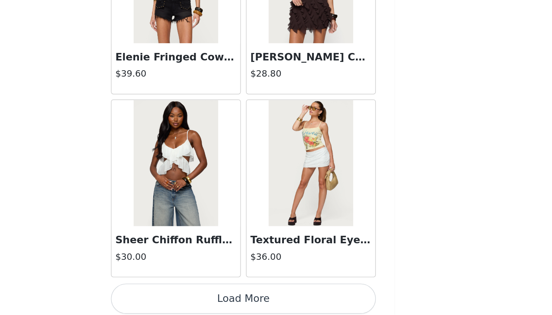
click at [197, 296] on button "Load More" at bounding box center [276, 305] width 158 height 18
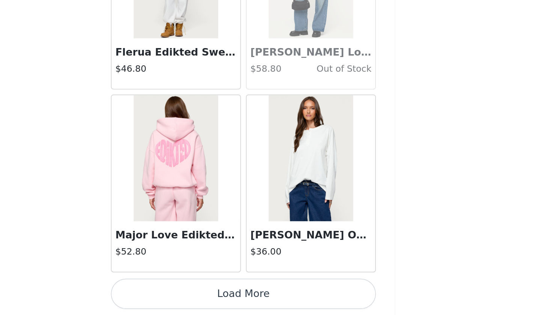
click at [197, 293] on button "Load More" at bounding box center [276, 302] width 158 height 18
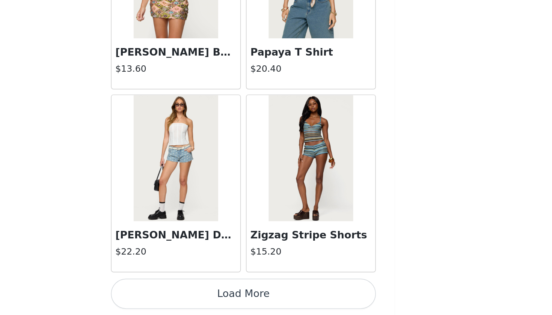
click at [197, 293] on button "Load More" at bounding box center [276, 302] width 158 height 18
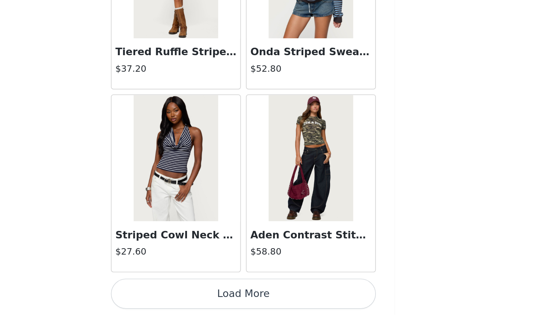
click at [197, 293] on button "Load More" at bounding box center [276, 302] width 158 height 18
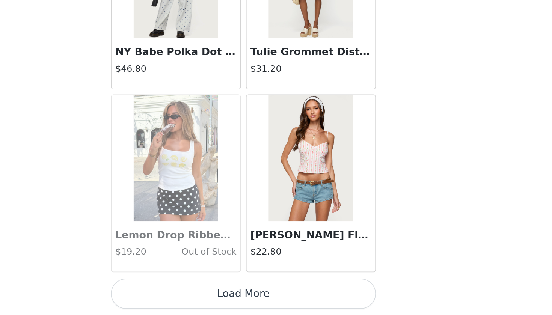
click at [197, 293] on button "Load More" at bounding box center [276, 302] width 158 height 18
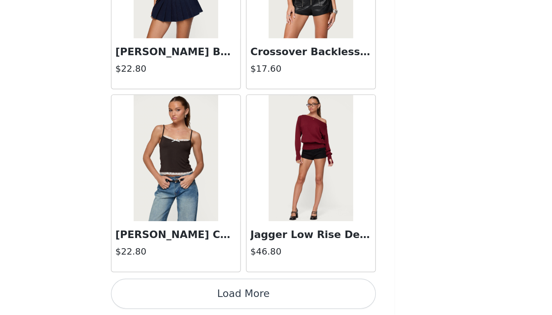
click at [197, 293] on button "Load More" at bounding box center [276, 302] width 158 height 18
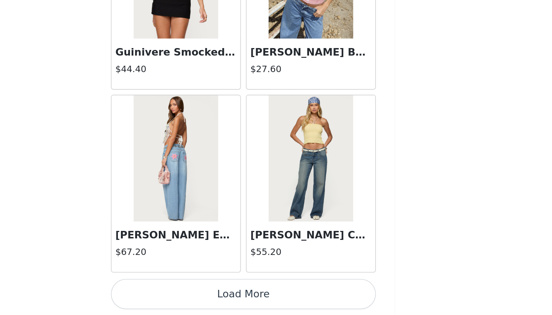
click at [197, 293] on button "Load More" at bounding box center [276, 302] width 158 height 18
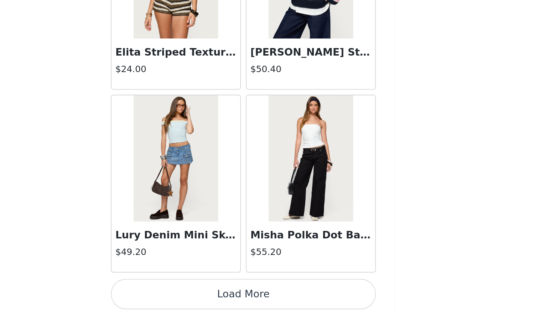
click at [197, 293] on button "Load More" at bounding box center [276, 302] width 158 height 18
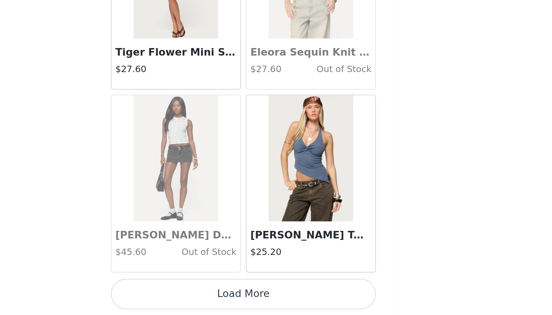
click at [197, 293] on button "Load More" at bounding box center [276, 302] width 158 height 18
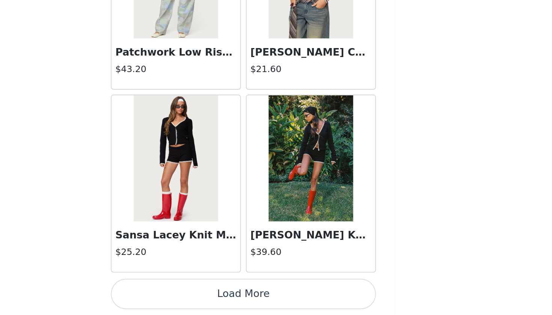
click at [197, 293] on button "Load More" at bounding box center [276, 302] width 158 height 18
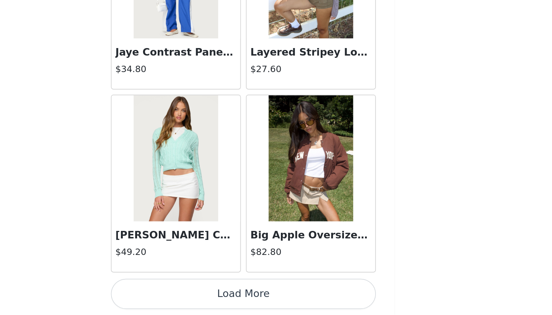
click at [197, 293] on button "Load More" at bounding box center [276, 302] width 158 height 18
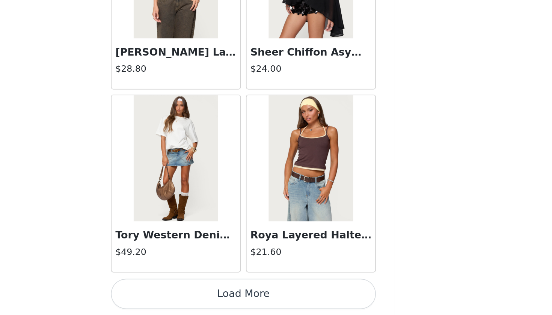
click at [197, 293] on button "Load More" at bounding box center [276, 302] width 158 height 18
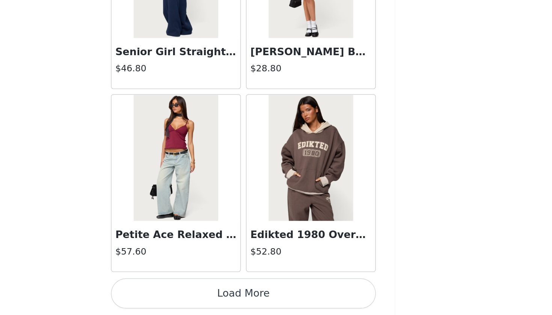
click at [197, 293] on button "Load More" at bounding box center [276, 302] width 158 height 18
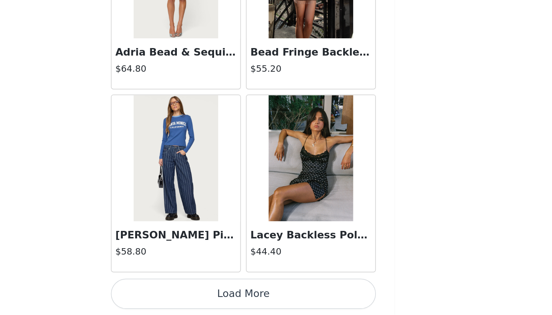
click at [197, 293] on button "Load More" at bounding box center [276, 302] width 158 height 18
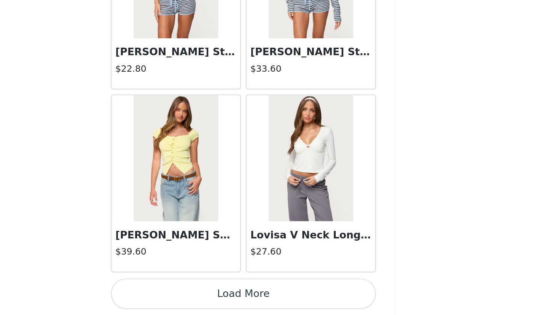
click at [197, 293] on button "Load More" at bounding box center [276, 302] width 158 height 18
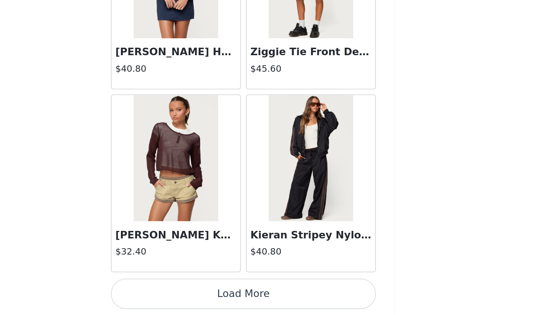
click at [197, 293] on button "Load More" at bounding box center [276, 302] width 158 height 18
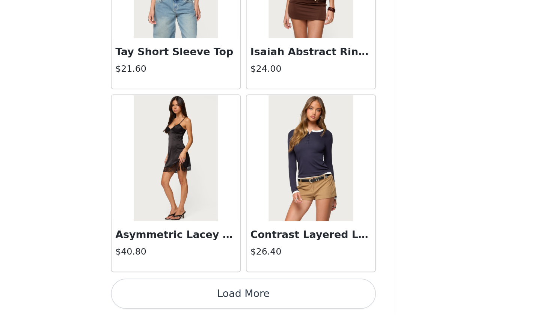
click at [197, 293] on button "Load More" at bounding box center [276, 302] width 158 height 18
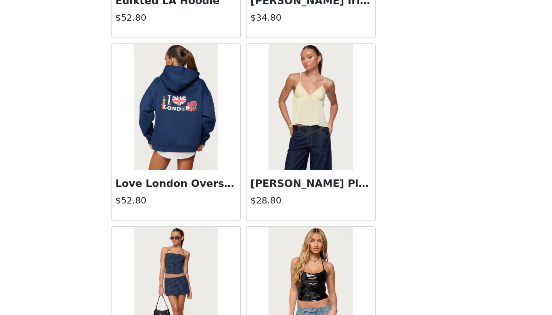
scroll to position [29715, 0]
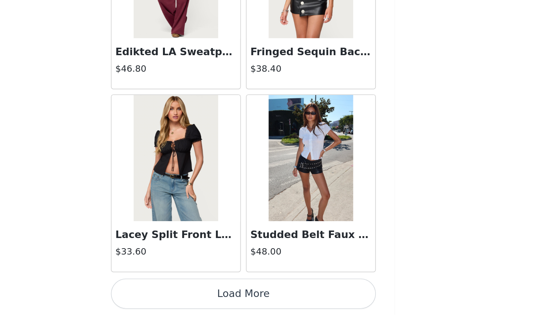
click at [197, 293] on button "Load More" at bounding box center [276, 302] width 158 height 18
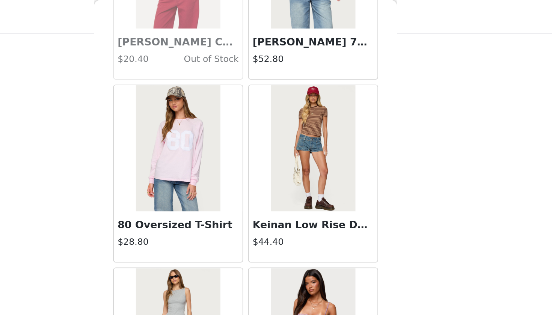
scroll to position [22411, 0]
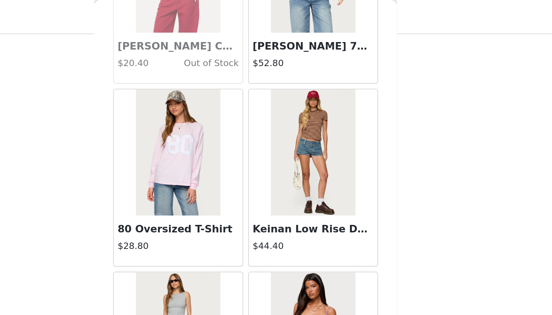
click at [280, 139] on h3 "Keinan Low Rise Denim Shorts" at bounding box center [316, 136] width 72 height 9
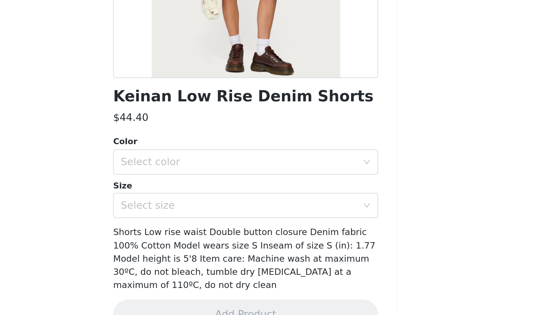
scroll to position [322, 0]
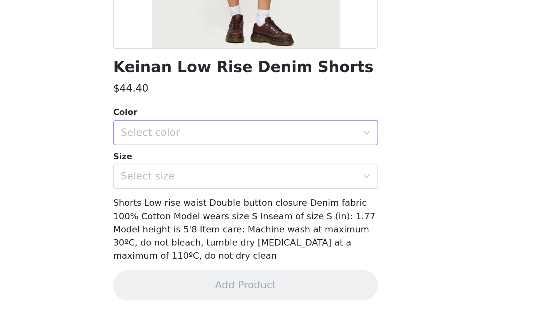
click at [202, 199] on div "Select color" at bounding box center [274, 206] width 144 height 14
click at [197, 217] on li "BLUE WASHED" at bounding box center [276, 223] width 158 height 12
click at [202, 229] on div "Select size" at bounding box center [272, 233] width 140 height 8
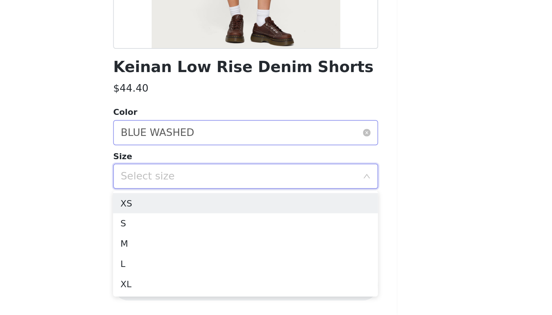
click at [202, 199] on div "Select color BLUE WASHED" at bounding box center [274, 206] width 144 height 14
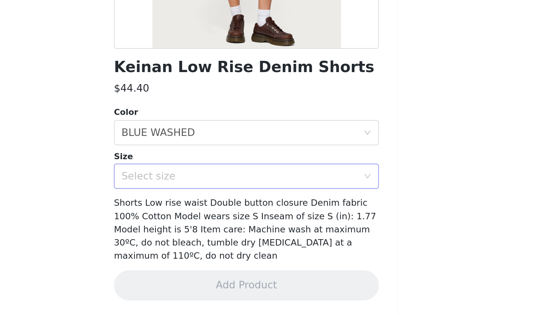
scroll to position [359, 0]
click at [202, 225] on div "Select size" at bounding box center [274, 232] width 144 height 14
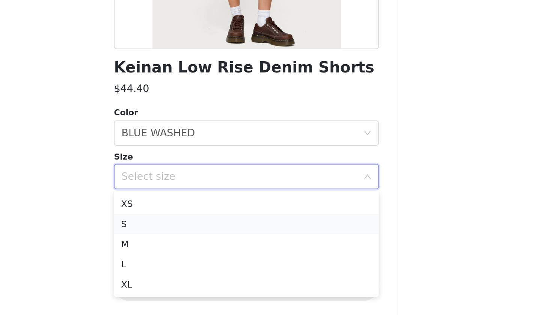
click at [197, 255] on li "S" at bounding box center [276, 261] width 158 height 12
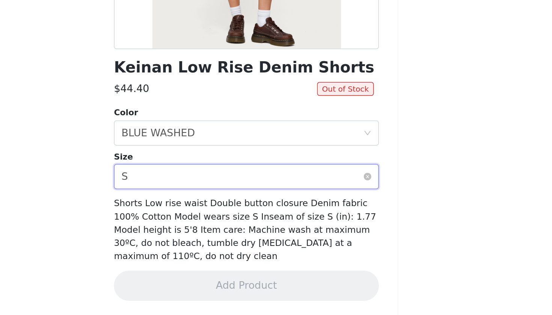
click at [202, 225] on div "Select size S" at bounding box center [274, 232] width 144 height 14
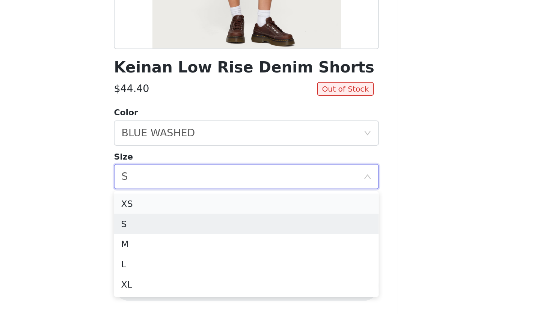
click at [197, 243] on li "XS" at bounding box center [276, 249] width 158 height 12
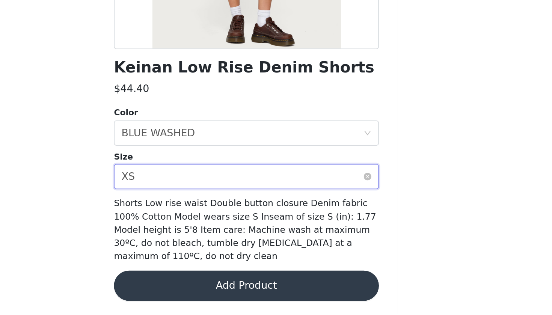
click at [202, 225] on div "Select size XS" at bounding box center [274, 232] width 144 height 14
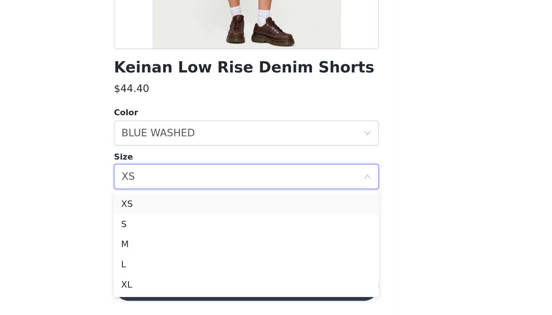
click at [197, 243] on li "XS" at bounding box center [276, 249] width 158 height 12
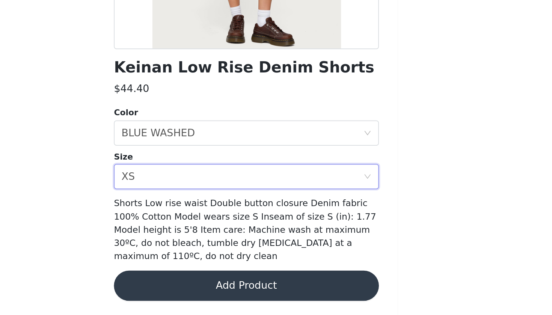
click at [197, 245] on span "Shorts Low rise waist Double button closure Denim fabric 100% Cotton Model wear…" at bounding box center [275, 264] width 156 height 38
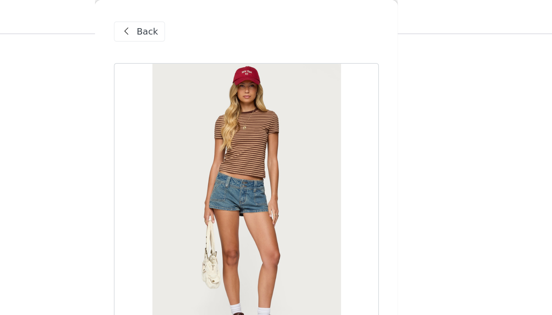
scroll to position [133, 0]
click at [200, 17] on span at bounding box center [204, 18] width 9 height 9
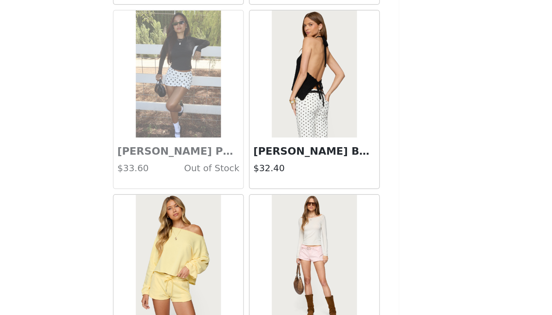
scroll to position [16834, 0]
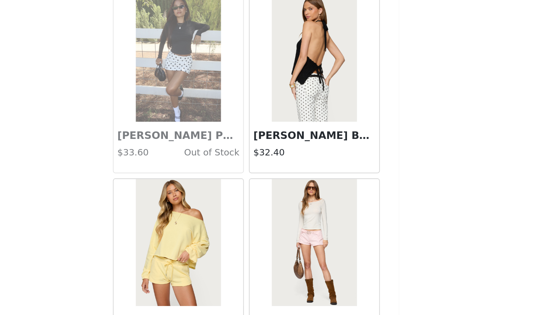
click at [291, 78] on img at bounding box center [316, 115] width 50 height 75
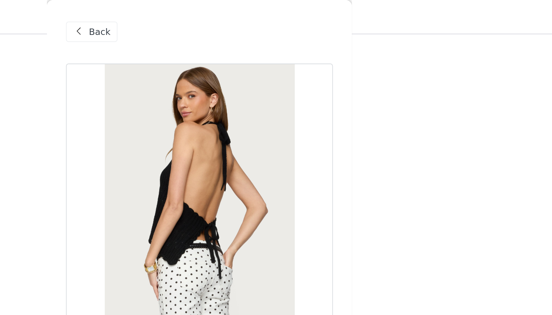
scroll to position [38, 0]
click at [211, 21] on span "Back" at bounding box center [217, 19] width 13 height 8
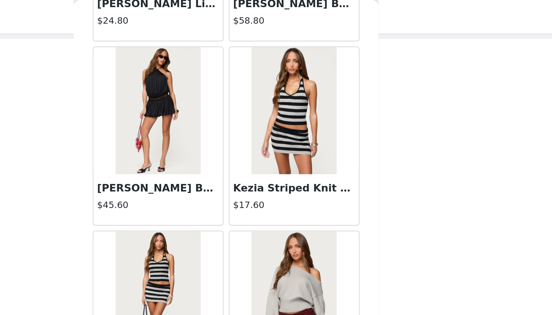
scroll to position [20170, 0]
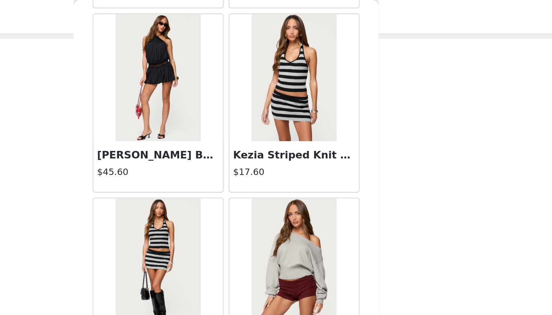
click at [200, 92] on h3 "[PERSON_NAME] Backless Bubble Mini Dress" at bounding box center [236, 91] width 72 height 9
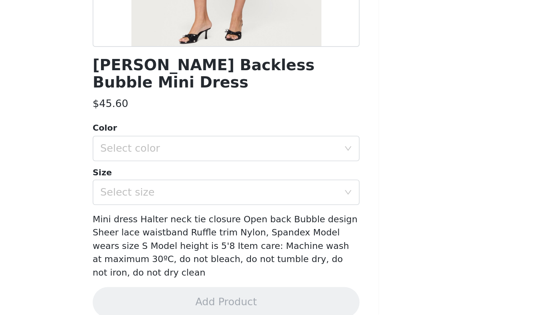
scroll to position [81, 0]
click at [202, 209] on div "Select color" at bounding box center [274, 216] width 144 height 14
click at [197, 217] on li "BLACK" at bounding box center [276, 223] width 158 height 12
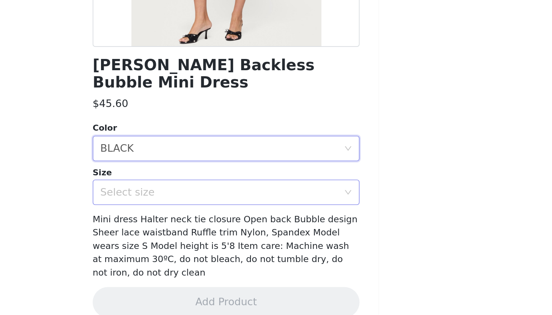
click at [202, 239] on div "Select size" at bounding box center [272, 243] width 140 height 8
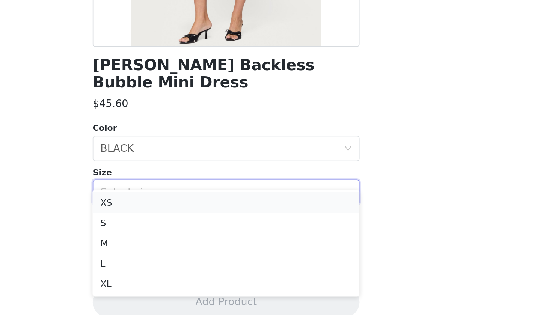
click at [197, 243] on li "XS" at bounding box center [276, 249] width 158 height 12
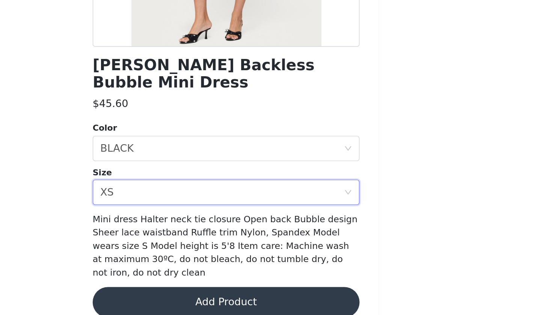
click at [197, 298] on button "Add Product" at bounding box center [276, 307] width 158 height 18
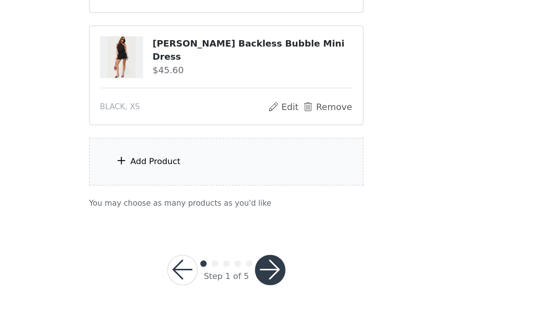
scroll to position [425, 0]
click at [293, 279] on button "button" at bounding box center [302, 288] width 18 height 18
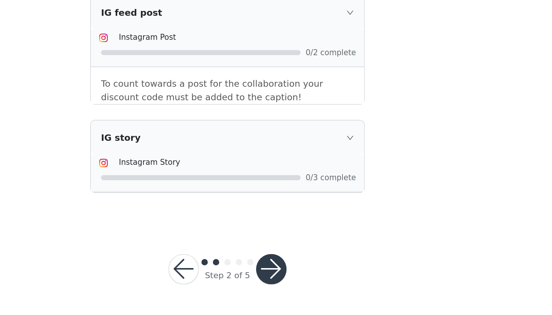
scroll to position [637, 0]
click at [293, 279] on button "button" at bounding box center [302, 288] width 18 height 18
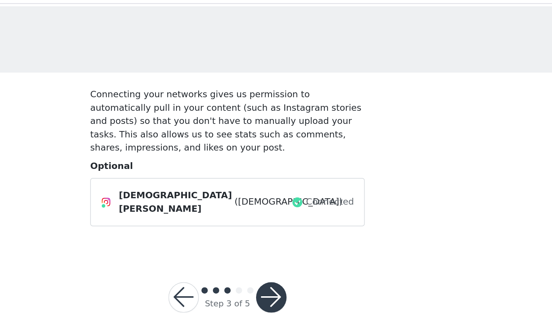
click at [293, 185] on button "button" at bounding box center [302, 194] width 18 height 18
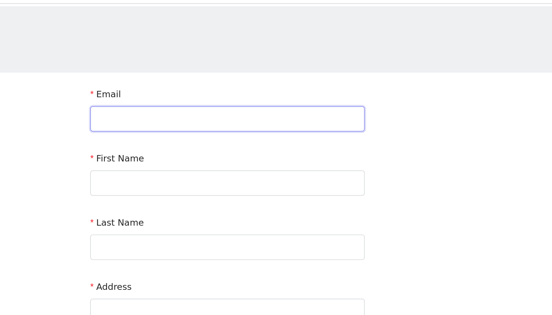
type input "[EMAIL_ADDRESS][DOMAIN_NAME]"
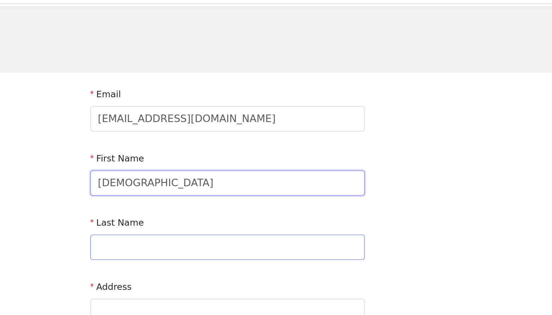
type input "[DEMOGRAPHIC_DATA]"
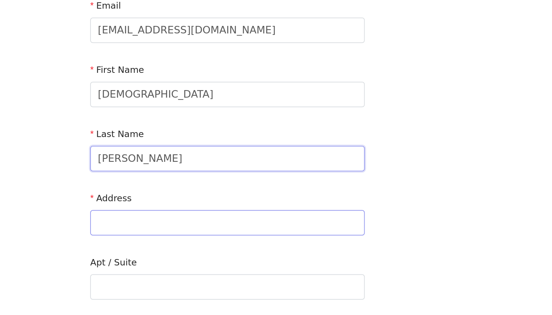
type input "[PERSON_NAME]"
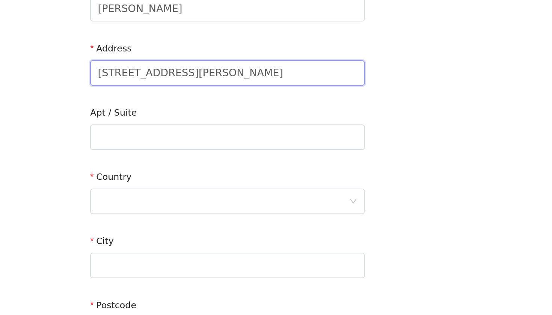
scroll to position [50, 0]
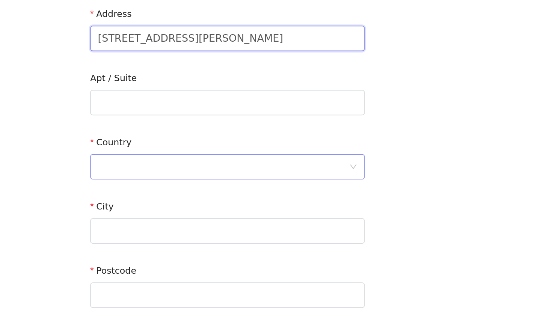
type input "[STREET_ADDRESS][PERSON_NAME]"
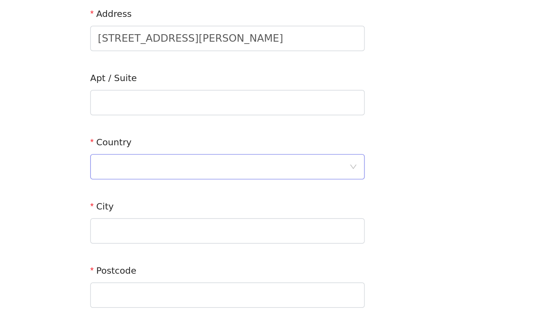
click at [199, 220] on div at bounding box center [273, 227] width 148 height 14
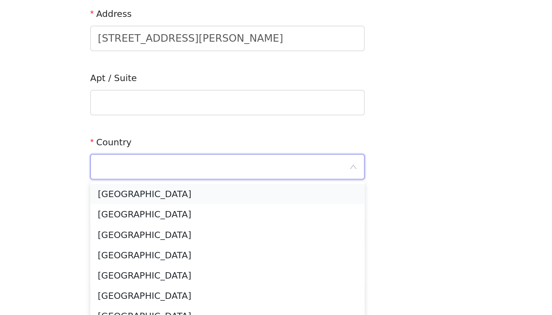
click at [195, 238] on li "[GEOGRAPHIC_DATA]" at bounding box center [276, 244] width 162 height 12
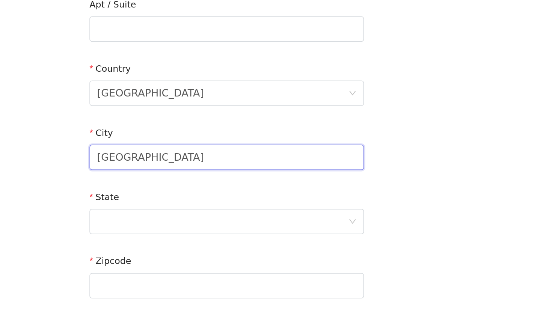
type input "[GEOGRAPHIC_DATA]"
click at [199, 253] on div at bounding box center [273, 260] width 148 height 14
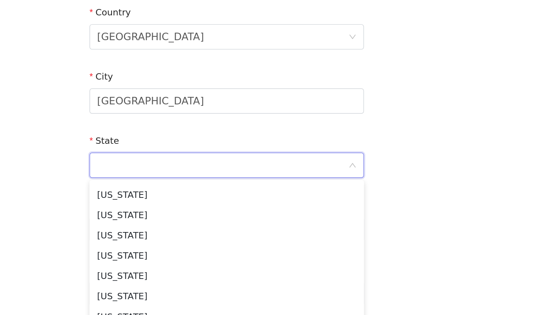
scroll to position [568, 0]
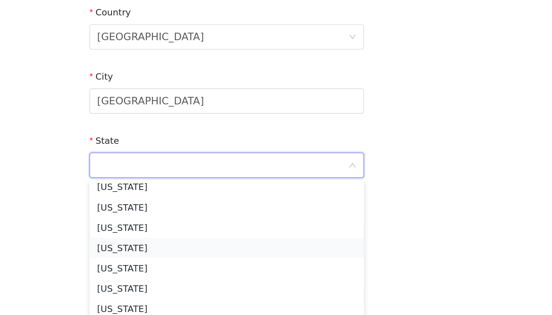
click at [195, 269] on li "[US_STATE]" at bounding box center [276, 275] width 162 height 12
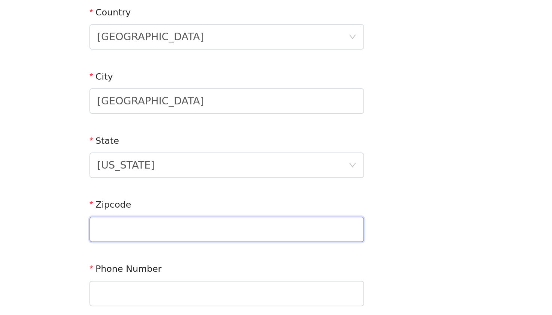
type input "1"
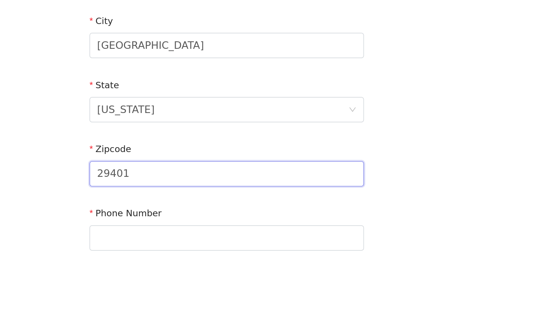
scroll to position [172, 0]
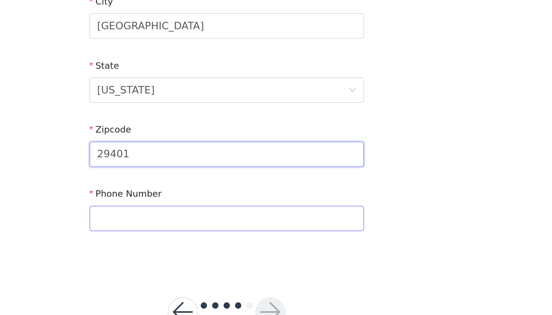
type input "29401"
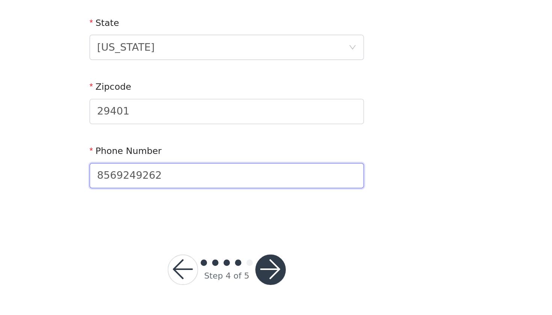
scroll to position [197, 0]
type input "8569249262"
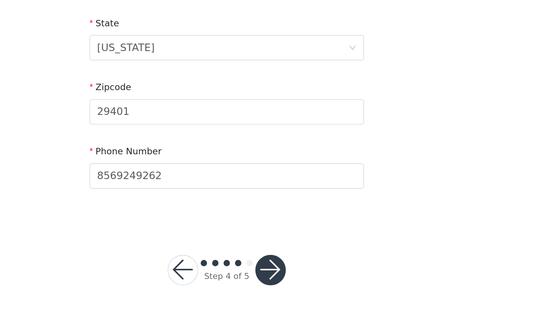
click at [293, 279] on button "button" at bounding box center [302, 288] width 18 height 18
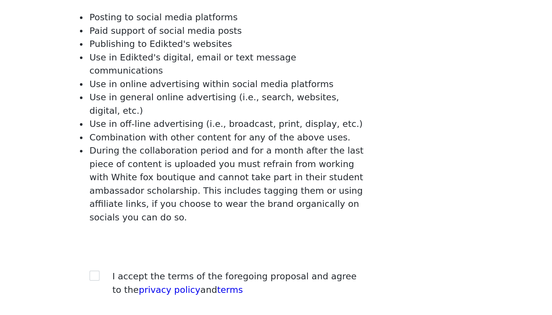
click at [186, 154] on section "You must agree to these content rights to participate. You must agree to these …" at bounding box center [276, 188] width 180 height 255
click at [195, 280] on input "checkbox" at bounding box center [197, 282] width 5 height 5
checkbox input "true"
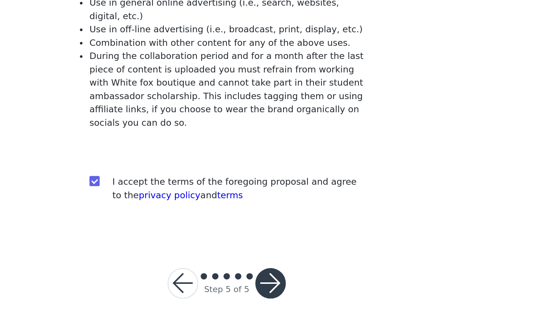
scroll to position [47, 0]
click at [293, 287] on button "button" at bounding box center [302, 296] width 18 height 18
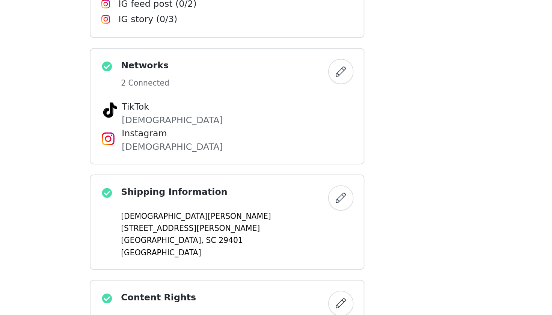
scroll to position [493, 0]
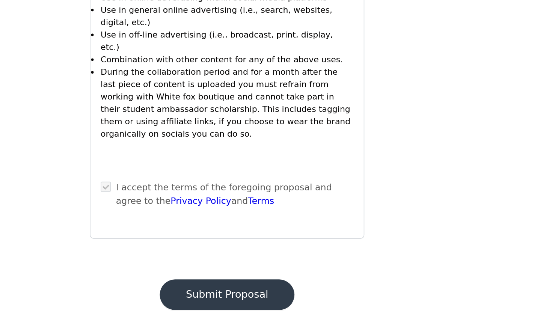
click at [236, 294] on button "Submit Proposal" at bounding box center [276, 303] width 80 height 18
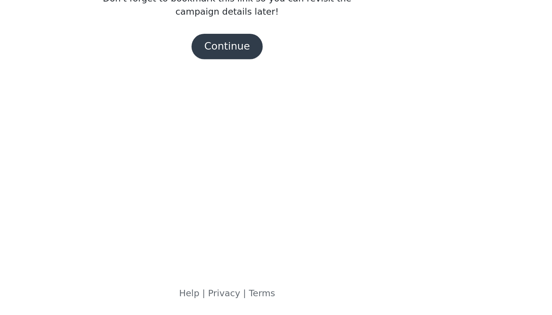
scroll to position [0, 0]
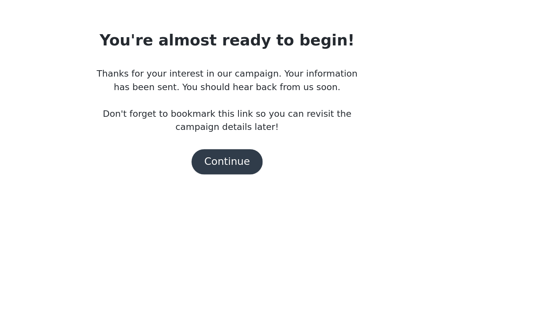
click at [255, 149] on button "Continue" at bounding box center [276, 156] width 42 height 15
